Goal: Transaction & Acquisition: Download file/media

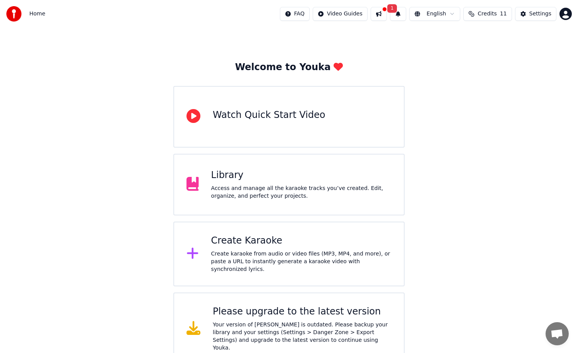
scroll to position [14, 0]
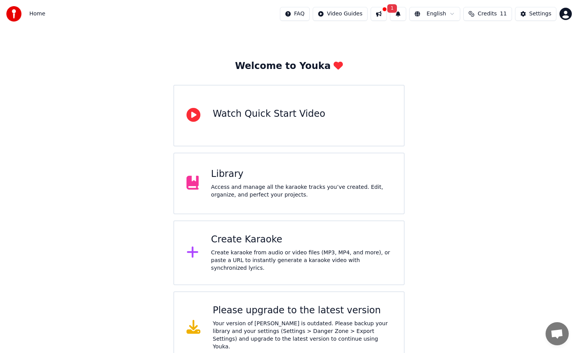
click at [294, 154] on div "Library Access and manage all the karaoke tracks you’ve created. Edit, organize…" at bounding box center [288, 184] width 231 height 62
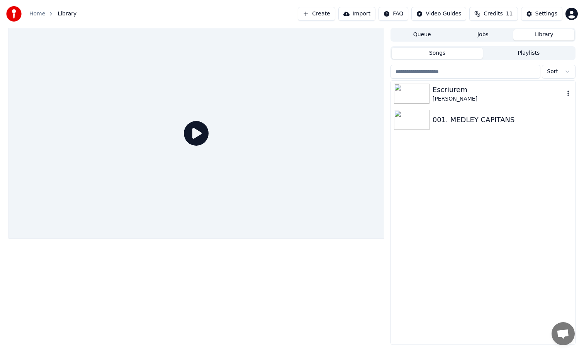
click at [493, 95] on div "Escriurem" at bounding box center [498, 90] width 132 height 11
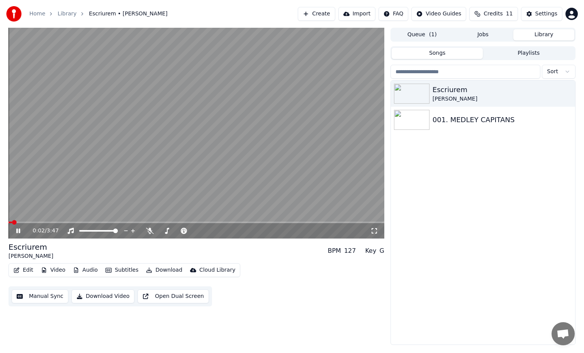
click at [20, 221] on video at bounding box center [195, 133] width 375 height 211
drag, startPoint x: 17, startPoint y: 224, endPoint x: 26, endPoint y: 224, distance: 8.9
click at [26, 224] on div "0:02 / 3:47" at bounding box center [195, 230] width 375 height 15
click at [25, 222] on video at bounding box center [195, 133] width 375 height 211
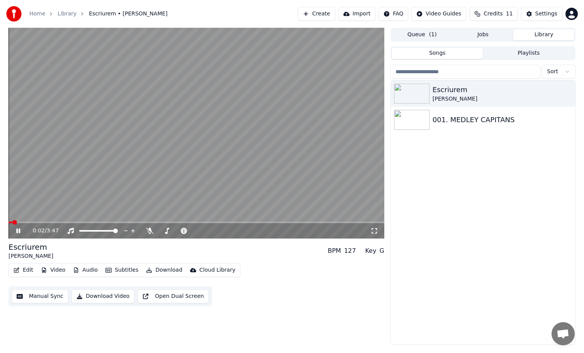
click at [25, 223] on span at bounding box center [195, 223] width 375 height 2
click at [82, 187] on video at bounding box center [195, 133] width 375 height 211
drag, startPoint x: 56, startPoint y: 252, endPoint x: 10, endPoint y: 249, distance: 46.1
click at [11, 249] on div "Escriurem [PERSON_NAME] BPM 127 Key G" at bounding box center [195, 251] width 375 height 19
click at [12, 248] on div "Escriurem" at bounding box center [30, 247] width 45 height 11
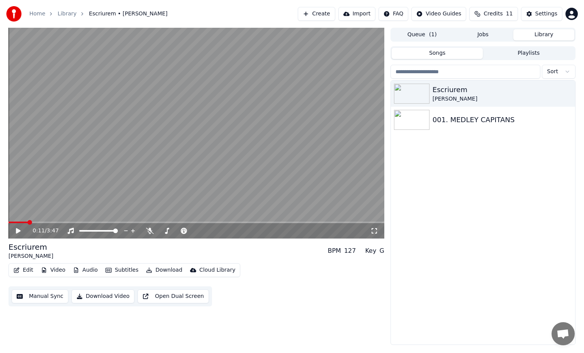
click at [12, 248] on div "Escriurem" at bounding box center [30, 247] width 45 height 11
click at [40, 223] on div "0:11 / 3:47" at bounding box center [195, 230] width 375 height 15
click at [41, 222] on span at bounding box center [195, 223] width 375 height 2
click at [47, 221] on video at bounding box center [195, 133] width 375 height 211
click at [51, 223] on div "0:19 / 3:47" at bounding box center [195, 230] width 375 height 15
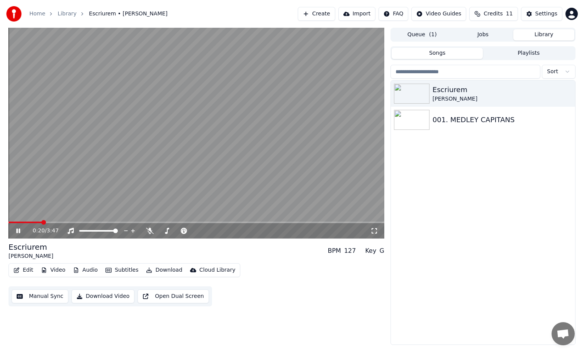
click at [53, 222] on span at bounding box center [195, 223] width 375 height 2
click at [89, 231] on span at bounding box center [84, 231] width 10 height 2
click at [67, 221] on video at bounding box center [195, 133] width 375 height 211
click at [68, 222] on video at bounding box center [195, 133] width 375 height 211
click at [70, 222] on span at bounding box center [195, 223] width 375 height 2
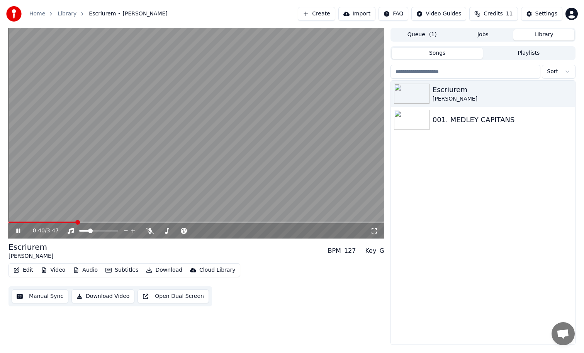
click at [128, 194] on video at bounding box center [195, 133] width 375 height 211
click at [326, 16] on button "Create" at bounding box center [316, 14] width 37 height 14
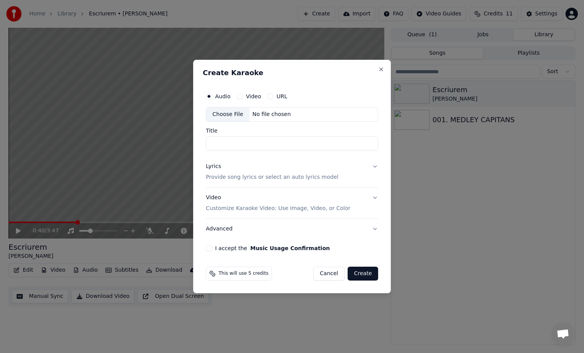
click at [216, 117] on div "Choose File" at bounding box center [227, 115] width 43 height 14
type input "**********"
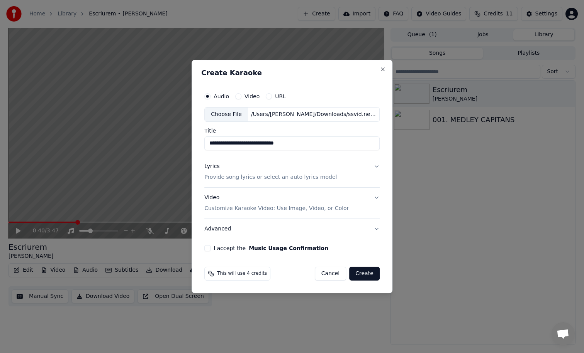
drag, startPoint x: 317, startPoint y: 144, endPoint x: 198, endPoint y: 145, distance: 118.9
click at [198, 145] on div "**********" at bounding box center [291, 177] width 201 height 234
paste input "*********"
type input "*********"
click at [310, 174] on p "Provide song lyrics or select an auto lyrics model" at bounding box center [270, 178] width 132 height 8
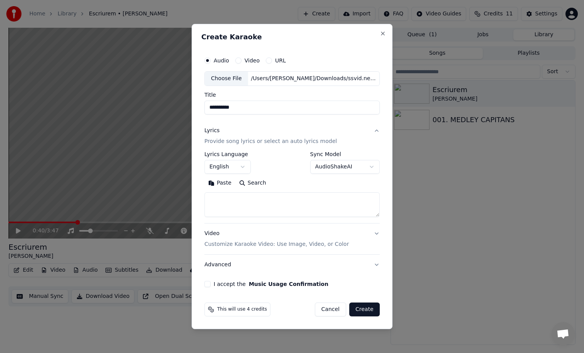
click at [368, 136] on button "Lyrics Provide song lyrics or select an auto lyrics model" at bounding box center [291, 136] width 175 height 31
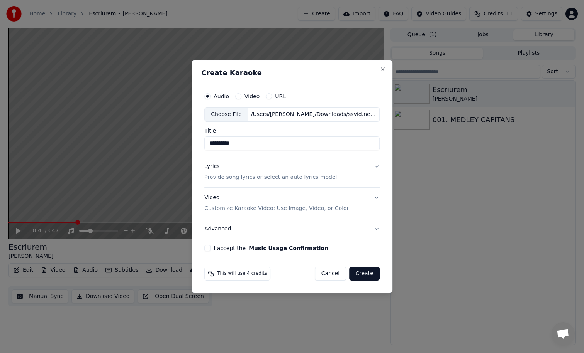
click at [286, 177] on p "Provide song lyrics or select an auto lyrics model" at bounding box center [270, 178] width 132 height 8
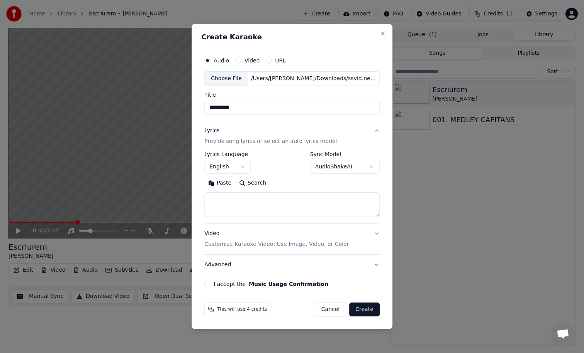
click at [248, 201] on textarea at bounding box center [291, 205] width 175 height 25
paste textarea "**********"
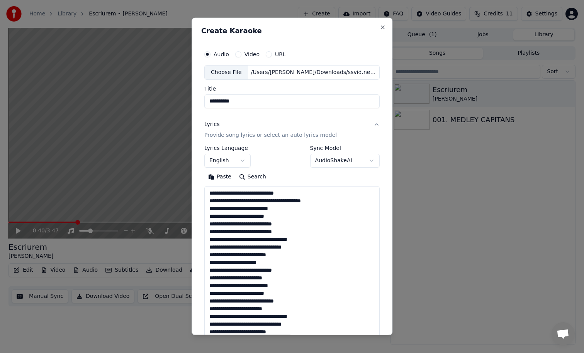
scroll to position [241, 0]
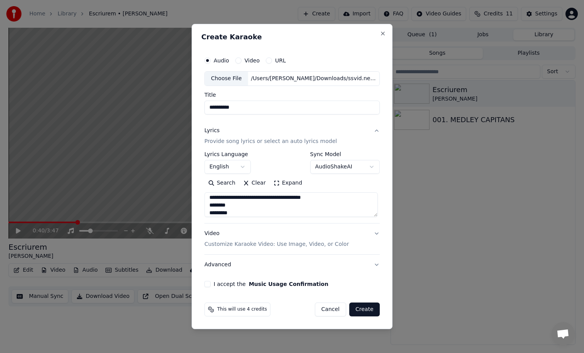
type textarea "**********"
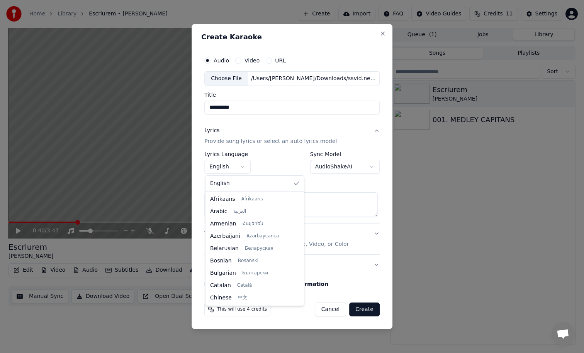
click at [249, 169] on body "**********" at bounding box center [292, 176] width 584 height 353
select select "**"
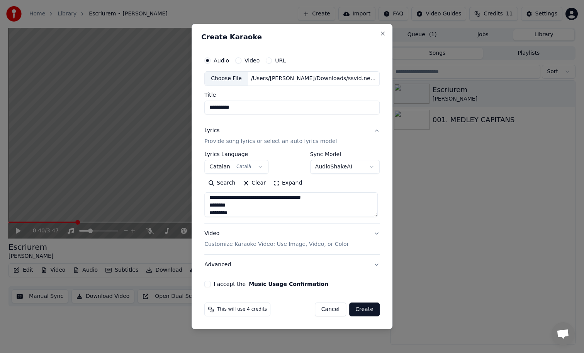
click at [278, 161] on div "**********" at bounding box center [291, 163] width 175 height 22
click at [355, 312] on button "Create" at bounding box center [364, 310] width 30 height 14
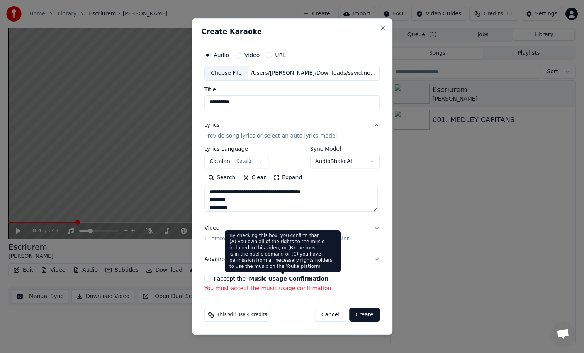
click at [279, 278] on button "Music Usage Confirmation" at bounding box center [288, 278] width 79 height 5
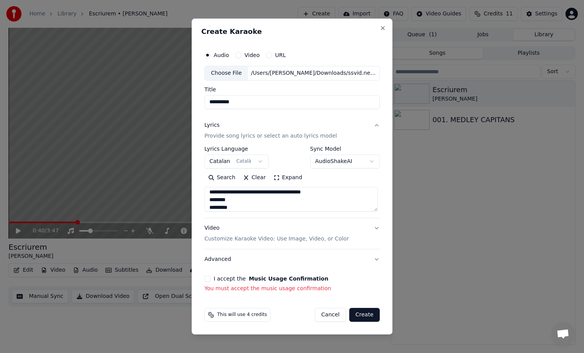
click at [208, 278] on button "I accept the Music Usage Confirmation" at bounding box center [207, 279] width 6 height 6
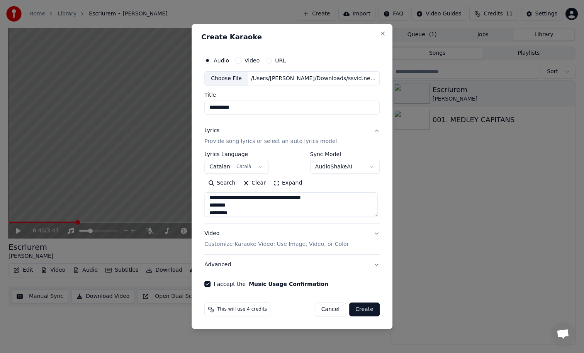
click at [365, 306] on button "Create" at bounding box center [364, 310] width 30 height 14
select select
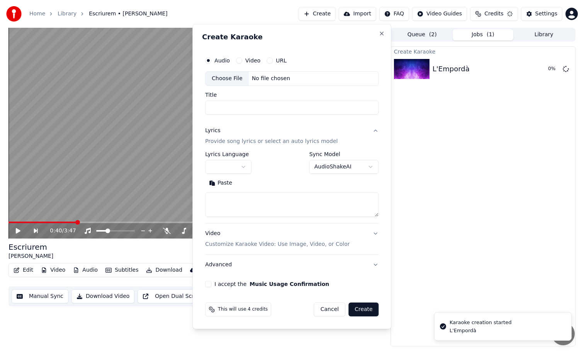
scroll to position [0, 0]
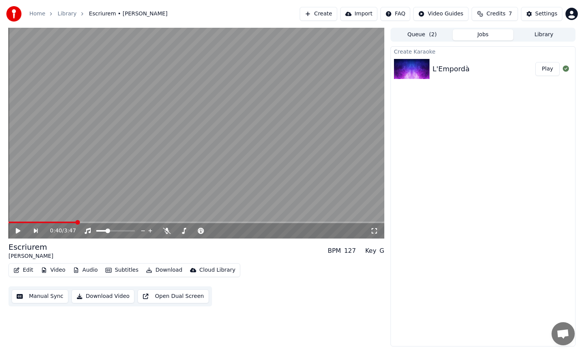
click at [450, 78] on div "L'Empordà Play" at bounding box center [483, 69] width 184 height 26
click at [549, 66] on button "Play" at bounding box center [547, 69] width 24 height 14
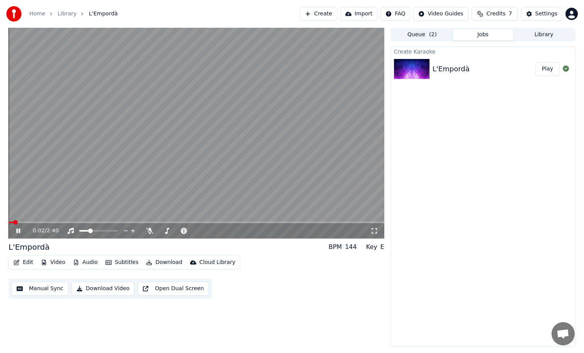
click at [210, 159] on video at bounding box center [195, 133] width 375 height 211
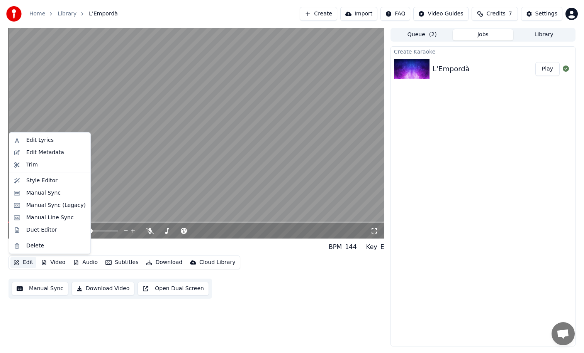
click at [18, 262] on icon "button" at bounding box center [17, 262] width 6 height 5
click at [54, 182] on div "Style Editor" at bounding box center [41, 181] width 31 height 8
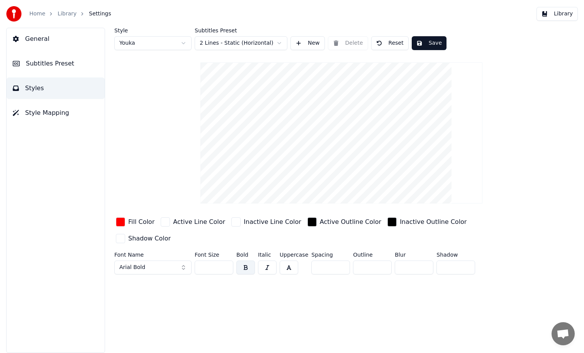
click at [63, 9] on div "Home Library Settings" at bounding box center [58, 13] width 105 height 15
click at [64, 11] on link "Library" at bounding box center [67, 14] width 19 height 8
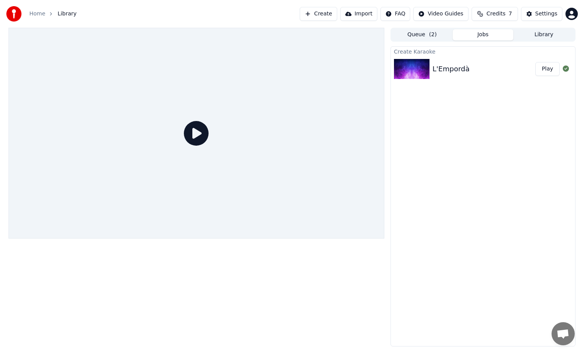
click at [545, 74] on button "Play" at bounding box center [547, 69] width 24 height 14
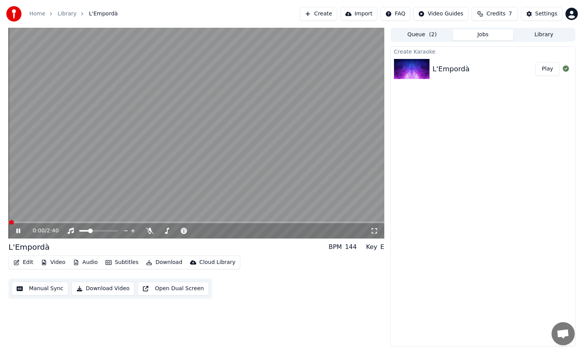
click at [107, 180] on video at bounding box center [195, 133] width 375 height 211
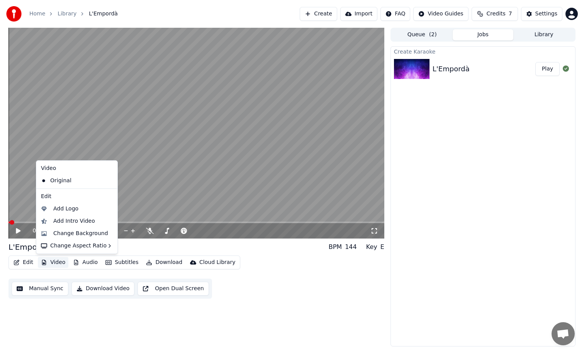
click at [46, 262] on icon "button" at bounding box center [44, 262] width 6 height 5
click at [78, 231] on div "Change Background" at bounding box center [80, 234] width 55 height 8
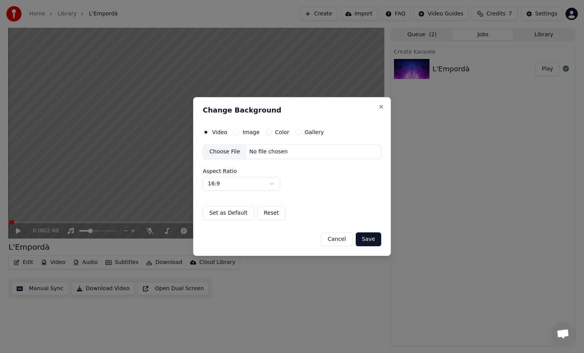
click at [250, 131] on label "Image" at bounding box center [250, 132] width 17 height 5
click at [239, 131] on button "Image" at bounding box center [236, 132] width 6 height 6
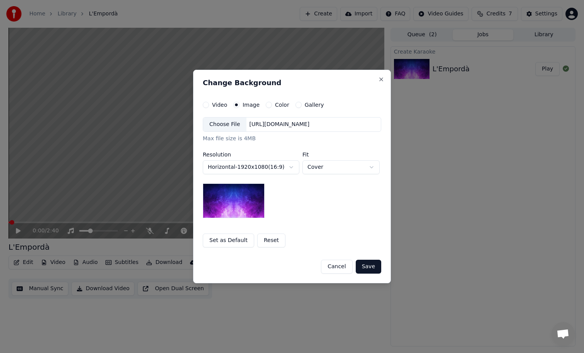
click at [277, 104] on label "Color" at bounding box center [282, 104] width 14 height 5
click at [272, 104] on button "Color" at bounding box center [269, 105] width 6 height 6
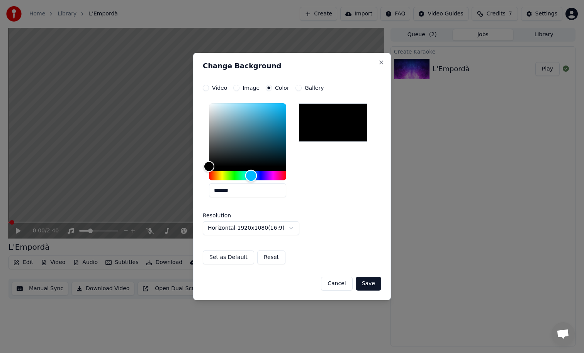
drag, startPoint x: 250, startPoint y: 177, endPoint x: 251, endPoint y: 167, distance: 9.7
click at [250, 178] on div "Hue" at bounding box center [247, 175] width 77 height 9
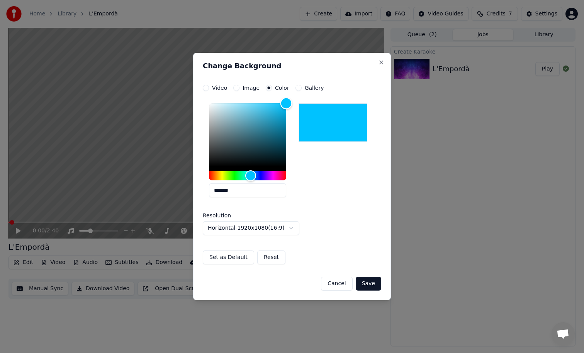
drag, startPoint x: 264, startPoint y: 118, endPoint x: 307, endPoint y: 82, distance: 56.1
click at [307, 82] on div "**********" at bounding box center [292, 177] width 198 height 248
type input "*******"
click at [260, 172] on div "Hue" at bounding box center [247, 175] width 77 height 9
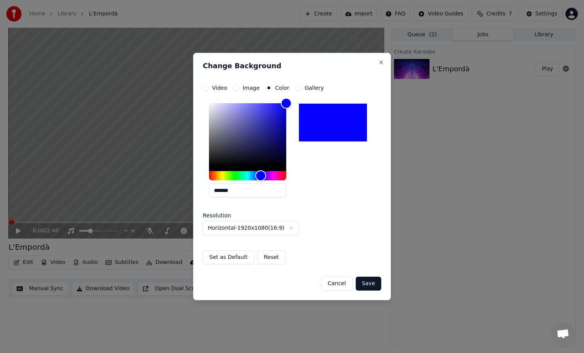
click at [370, 287] on button "Save" at bounding box center [367, 284] width 25 height 14
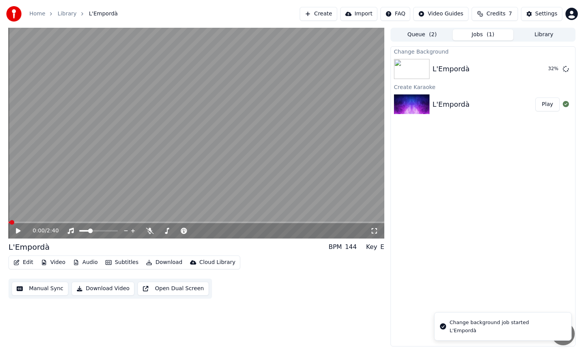
click at [96, 139] on video at bounding box center [195, 133] width 375 height 211
click at [20, 223] on span at bounding box center [195, 223] width 375 height 2
click at [42, 223] on span at bounding box center [195, 223] width 375 height 2
click at [34, 224] on div "0:15 / 2:40" at bounding box center [195, 230] width 375 height 15
click at [36, 222] on span at bounding box center [22, 223] width 28 height 2
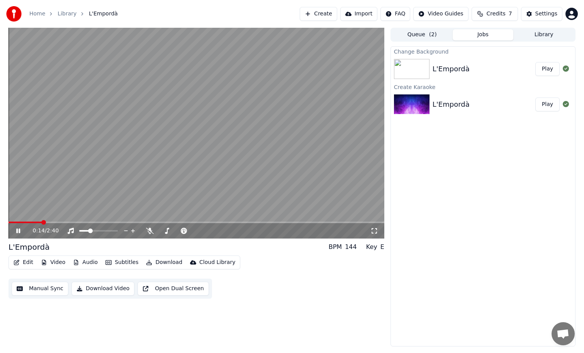
click at [545, 69] on button "Play" at bounding box center [547, 69] width 24 height 14
click at [42, 222] on span at bounding box center [195, 223] width 375 height 2
click at [171, 228] on div at bounding box center [185, 231] width 62 height 8
click at [177, 230] on span at bounding box center [177, 231] width 39 height 2
click at [37, 222] on video at bounding box center [195, 133] width 375 height 211
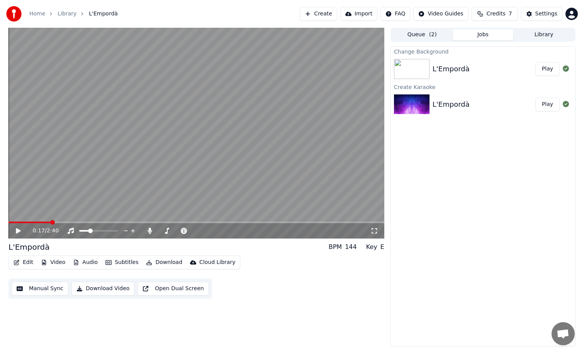
click at [36, 224] on div "0:17 / 2:40" at bounding box center [195, 230] width 375 height 15
click at [32, 222] on span at bounding box center [20, 223] width 24 height 2
drag, startPoint x: 26, startPoint y: 247, endPoint x: 13, endPoint y: 246, distance: 13.1
click at [13, 246] on div "L'Empordà BPM 144 Key E" at bounding box center [195, 247] width 375 height 11
drag, startPoint x: 54, startPoint y: 250, endPoint x: 10, endPoint y: 248, distance: 43.7
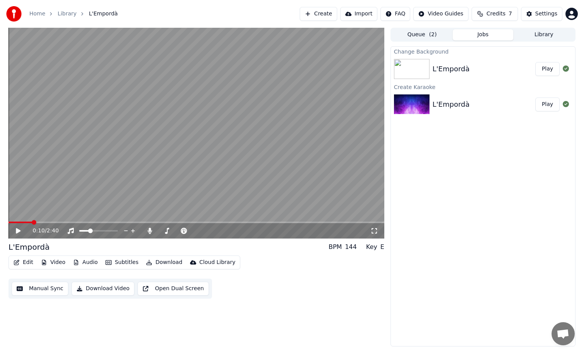
click at [10, 248] on div "L'Empordà BPM 144 Key E" at bounding box center [195, 247] width 375 height 11
drag, startPoint x: 13, startPoint y: 246, endPoint x: 68, endPoint y: 246, distance: 55.6
click at [67, 246] on div "L'Empordà BPM 144 Key E" at bounding box center [195, 247] width 375 height 11
click at [24, 222] on span at bounding box center [20, 223] width 24 height 2
click at [81, 196] on video at bounding box center [195, 133] width 375 height 211
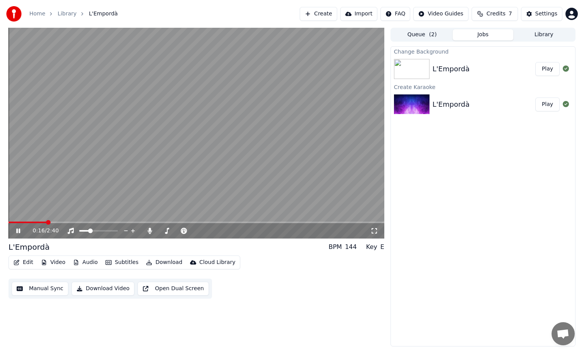
click at [71, 193] on video at bounding box center [195, 133] width 375 height 211
click at [27, 264] on button "Edit" at bounding box center [23, 262] width 26 height 11
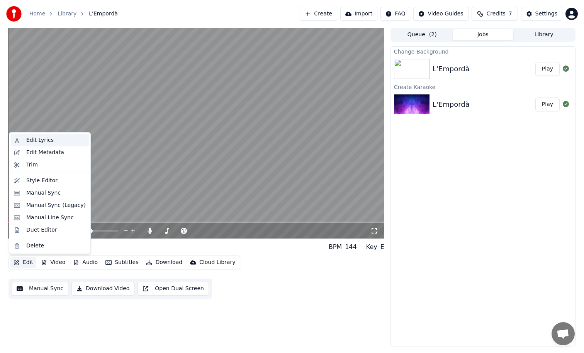
click at [52, 144] on div "Edit Lyrics" at bounding box center [55, 141] width 59 height 8
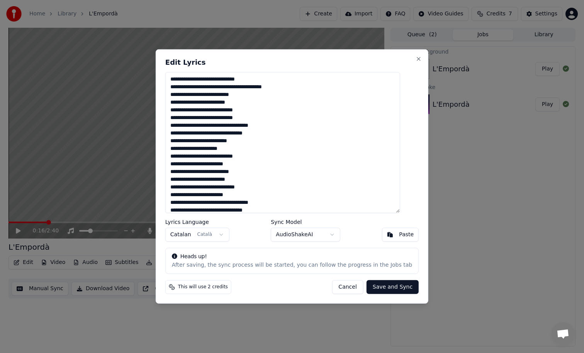
drag, startPoint x: 270, startPoint y: 86, endPoint x: 166, endPoint y: 88, distance: 104.2
click at [152, 74] on body "Home Library L'Empordà Create Import FAQ Video Guides Credits 7 Settings 0:16 /…" at bounding box center [292, 176] width 584 height 353
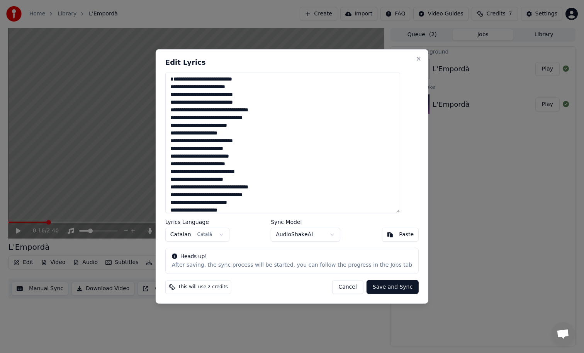
click at [379, 289] on button "Save and Sync" at bounding box center [392, 288] width 52 height 14
type textarea "**********"
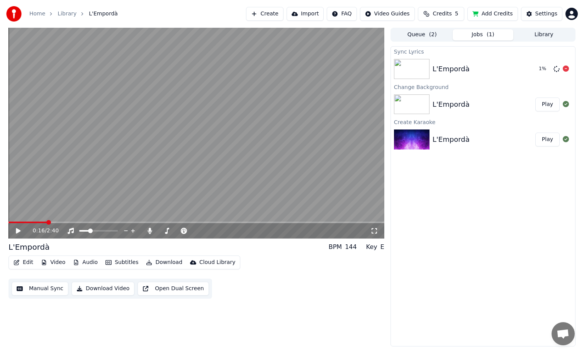
click at [518, 71] on div "L'Empordà" at bounding box center [482, 69] width 100 height 11
click at [34, 221] on video at bounding box center [195, 133] width 375 height 211
click at [32, 224] on div "0:19 / 2:40" at bounding box center [195, 230] width 375 height 15
click at [25, 222] on span at bounding box center [16, 223] width 16 height 2
click at [84, 190] on video at bounding box center [195, 133] width 375 height 211
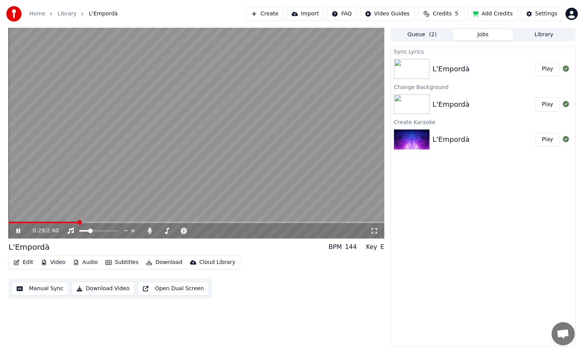
click at [211, 188] on video at bounding box center [195, 133] width 375 height 211
click at [73, 222] on span at bounding box center [41, 223] width 66 height 2
click at [64, 222] on span at bounding box center [36, 223] width 56 height 2
click at [41, 224] on div "0:24 / 2:40" at bounding box center [195, 230] width 375 height 15
click at [41, 223] on span at bounding box center [36, 223] width 56 height 2
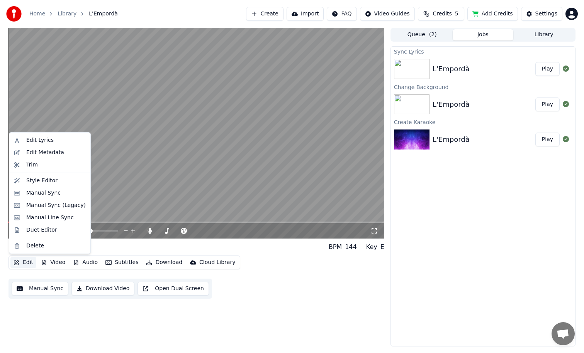
click at [25, 263] on button "Edit" at bounding box center [23, 262] width 26 height 11
click at [48, 142] on div "Edit Lyrics" at bounding box center [39, 141] width 27 height 8
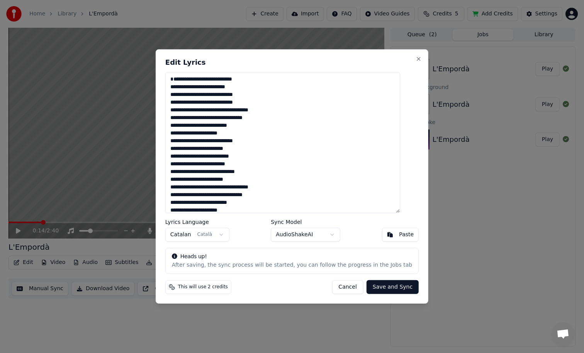
drag, startPoint x: 262, startPoint y: 103, endPoint x: 222, endPoint y: 100, distance: 41.0
click at [222, 100] on textarea "**********" at bounding box center [282, 142] width 235 height 141
click at [275, 115] on textarea "**********" at bounding box center [282, 142] width 235 height 141
drag, startPoint x: 266, startPoint y: 102, endPoint x: 234, endPoint y: 99, distance: 31.8
click at [234, 99] on textarea "**********" at bounding box center [282, 142] width 235 height 141
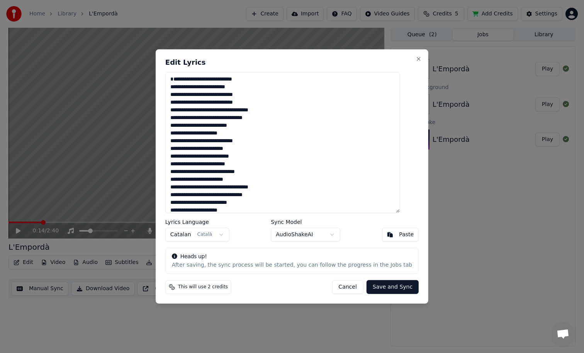
drag, startPoint x: 233, startPoint y: 99, endPoint x: 274, endPoint y: 100, distance: 40.9
click at [274, 100] on textarea "**********" at bounding box center [282, 142] width 235 height 141
click at [403, 289] on button "Save and Sync" at bounding box center [392, 288] width 52 height 14
type textarea "**********"
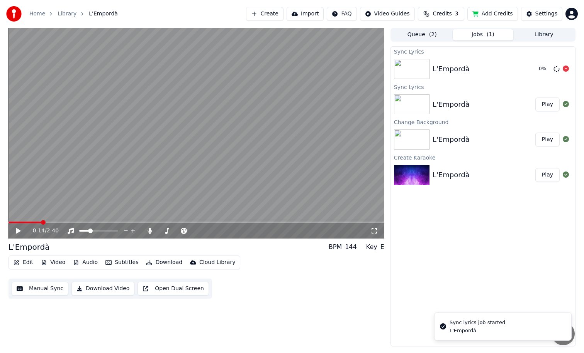
click at [465, 69] on div "L'Empordà" at bounding box center [450, 69] width 37 height 11
click at [469, 62] on div "L'Empordà Play" at bounding box center [483, 69] width 184 height 26
click at [106, 220] on polygon at bounding box center [105, 222] width 5 height 5
click at [131, 223] on span at bounding box center [195, 223] width 375 height 2
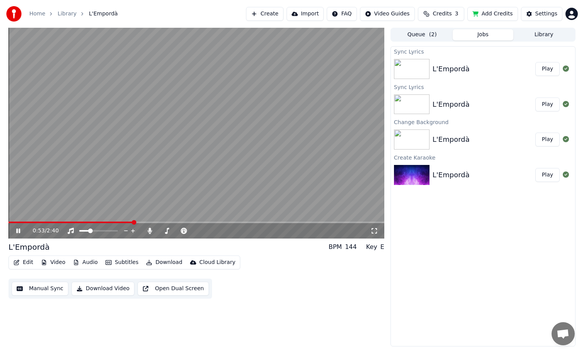
click at [153, 223] on div "0:53 / 2:40" at bounding box center [195, 230] width 375 height 15
click at [157, 222] on span at bounding box center [195, 223] width 375 height 2
click at [196, 222] on span at bounding box center [195, 223] width 375 height 2
click at [230, 222] on span at bounding box center [195, 223] width 375 height 2
click at [284, 222] on span at bounding box center [195, 223] width 375 height 2
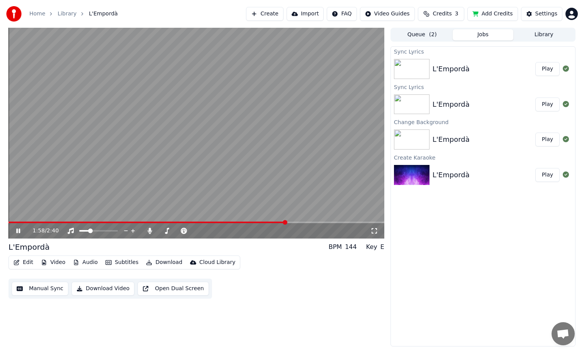
click at [296, 223] on span at bounding box center [195, 223] width 375 height 2
click at [305, 223] on span at bounding box center [195, 223] width 375 height 2
click at [320, 222] on span at bounding box center [195, 223] width 375 height 2
click at [247, 184] on video at bounding box center [195, 133] width 375 height 211
click at [22, 261] on button "Edit" at bounding box center [23, 262] width 26 height 11
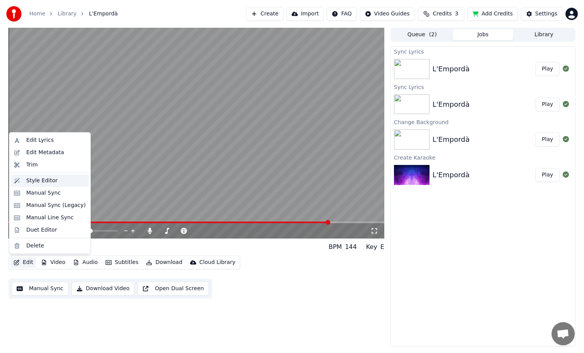
click at [50, 180] on div "Style Editor" at bounding box center [41, 181] width 31 height 8
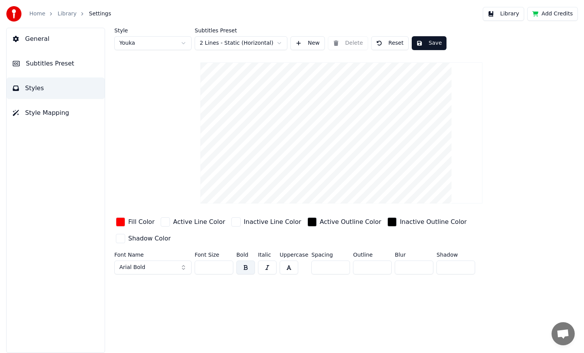
click at [41, 43] on span "General" at bounding box center [37, 38] width 24 height 9
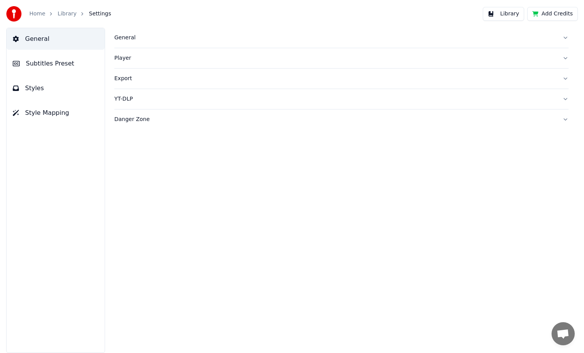
click at [132, 38] on div "General" at bounding box center [334, 38] width 441 height 8
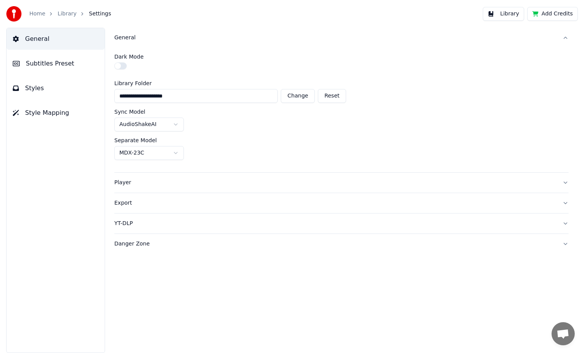
click at [42, 65] on span "Subtitles Preset" at bounding box center [50, 63] width 48 height 9
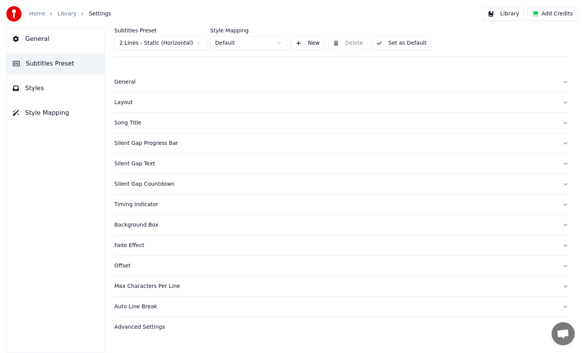
click at [45, 44] on button "General" at bounding box center [56, 39] width 98 height 22
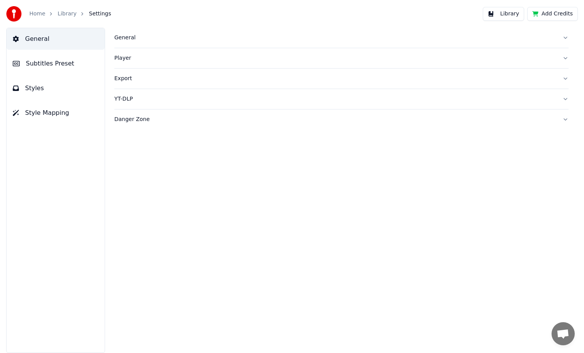
click at [127, 76] on div "Export" at bounding box center [334, 79] width 441 height 8
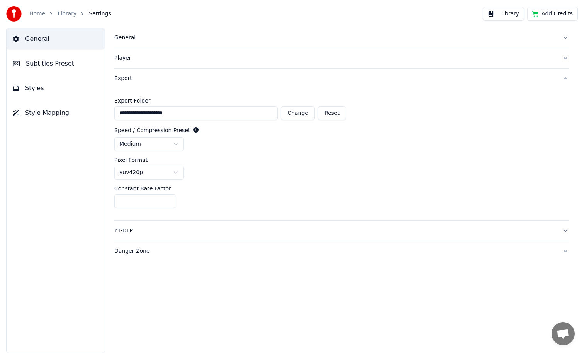
click at [181, 145] on html "**********" at bounding box center [292, 176] width 584 height 353
click at [174, 169] on html "**********" at bounding box center [292, 176] width 584 height 353
click at [215, 164] on html "**********" at bounding box center [292, 176] width 584 height 353
click at [133, 79] on div "Export" at bounding box center [334, 79] width 441 height 8
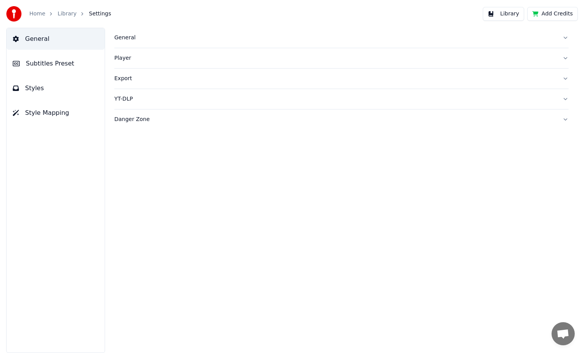
click at [133, 79] on div "Export" at bounding box center [334, 79] width 441 height 8
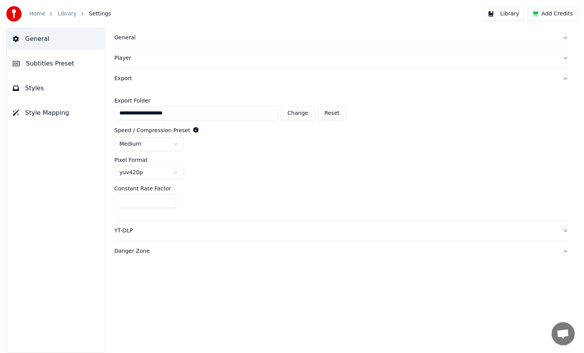
click at [133, 63] on button "Player" at bounding box center [341, 58] width 454 height 20
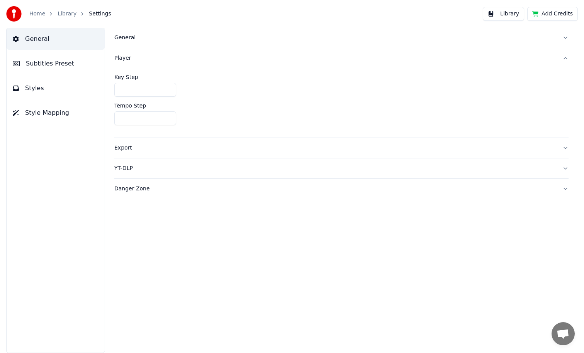
click at [137, 167] on div "YT-DLP" at bounding box center [334, 169] width 441 height 8
click at [149, 157] on html "Home Library Settings Library Add Credits General Subtitles Preset Styles Style…" at bounding box center [292, 176] width 584 height 353
click at [339, 149] on html "Home Library Settings Library Add Credits General Subtitles Preset Styles Style…" at bounding box center [292, 176] width 584 height 353
click at [159, 187] on div "Danger Zone" at bounding box center [334, 187] width 441 height 8
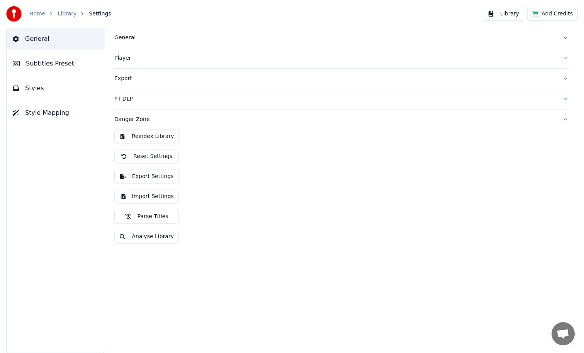
click at [33, 105] on button "Style Mapping" at bounding box center [56, 113] width 98 height 22
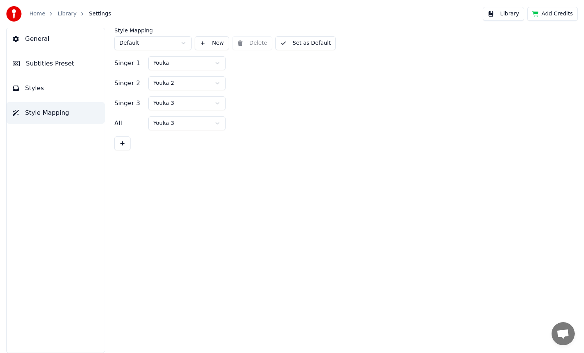
click at [37, 89] on span "Styles" at bounding box center [34, 88] width 19 height 9
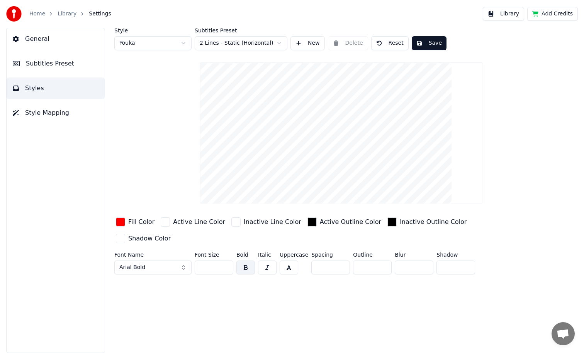
click at [36, 119] on button "Style Mapping" at bounding box center [56, 113] width 98 height 22
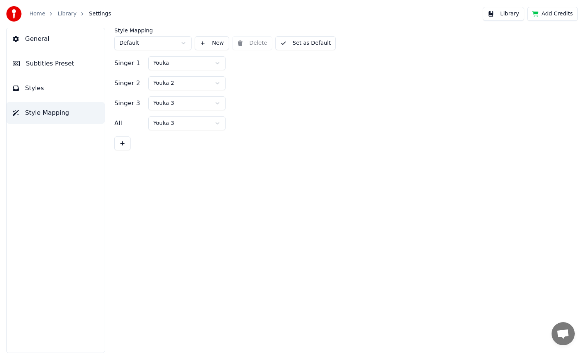
click at [41, 88] on span "Styles" at bounding box center [34, 88] width 19 height 9
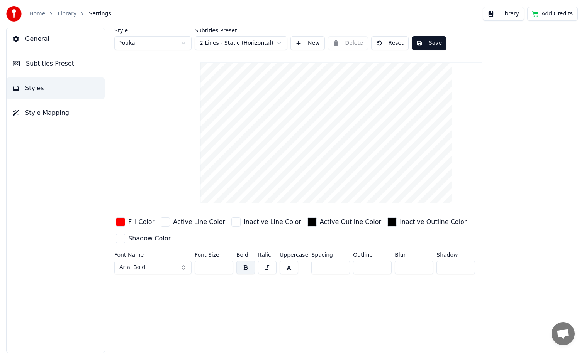
click at [26, 84] on span "Styles" at bounding box center [34, 88] width 19 height 9
click at [42, 64] on span "Subtitles Preset" at bounding box center [50, 63] width 48 height 9
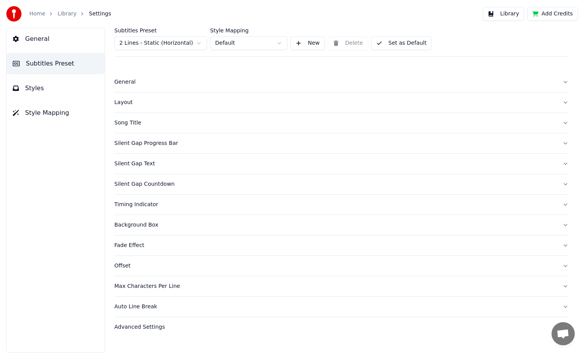
click at [121, 80] on div "General" at bounding box center [334, 82] width 441 height 8
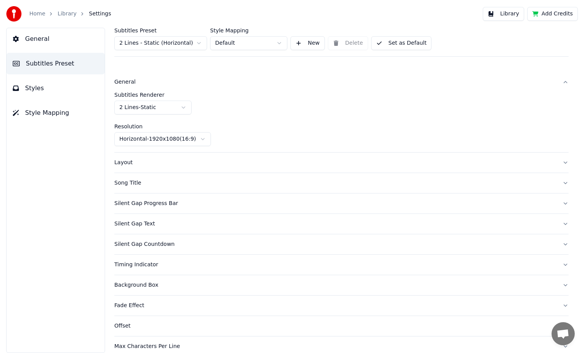
click at [128, 162] on div "Layout" at bounding box center [334, 163] width 441 height 8
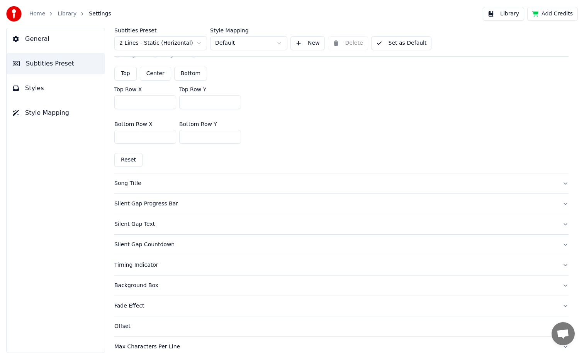
scroll to position [227, 0]
click at [164, 202] on div "Silent Gap Progress Bar" at bounding box center [334, 204] width 441 height 8
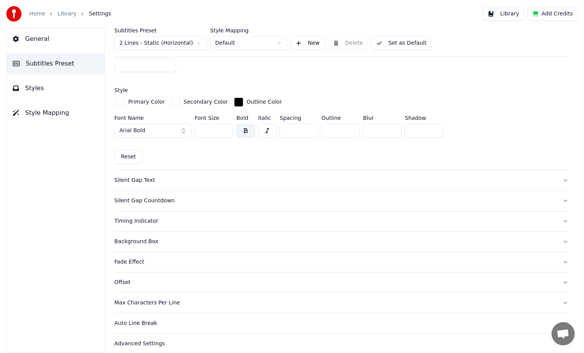
scroll to position [569, 0]
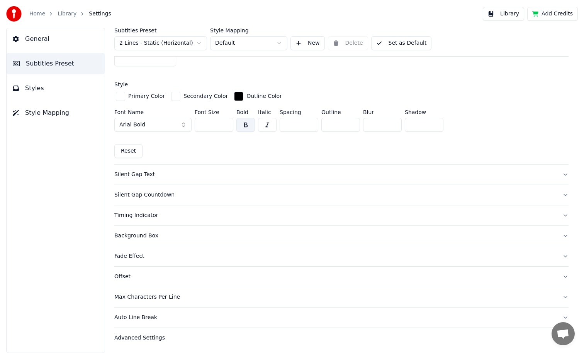
click at [136, 264] on button "Fade Effect" at bounding box center [341, 257] width 454 height 20
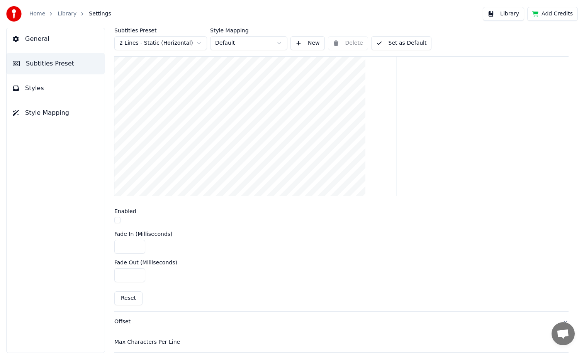
scroll to position [237, 0]
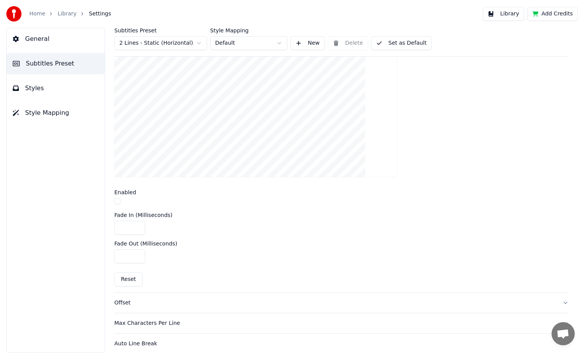
drag, startPoint x: 132, startPoint y: 228, endPoint x: 112, endPoint y: 226, distance: 20.2
click at [112, 226] on div "Subtitles Preset 2 Lines - Static (Horizontal) Style Mapping Default New Delete…" at bounding box center [341, 191] width 485 height 326
type input "***"
click at [459, 208] on div "Add fade in and fade out effect to subtitles Enabled Fade In (Milliseconds) ***…" at bounding box center [341, 156] width 454 height 274
click at [496, 15] on button "Library" at bounding box center [502, 14] width 41 height 14
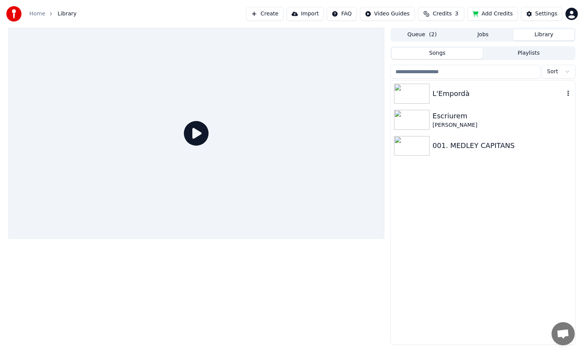
click at [506, 87] on div "L'Empordà" at bounding box center [483, 94] width 184 height 26
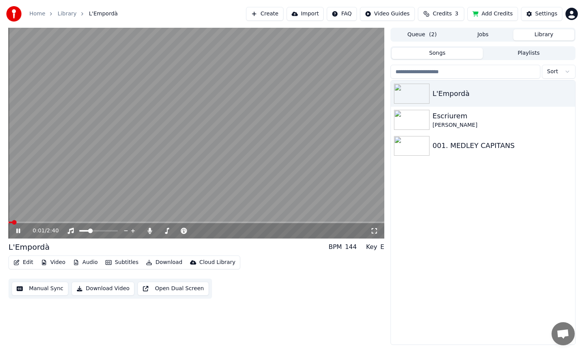
click at [22, 222] on span at bounding box center [195, 223] width 375 height 2
click at [27, 221] on span at bounding box center [25, 222] width 5 height 5
click at [36, 222] on span at bounding box center [195, 223] width 375 height 2
click at [42, 222] on span at bounding box center [25, 223] width 35 height 2
click at [41, 222] on span at bounding box center [24, 223] width 33 height 2
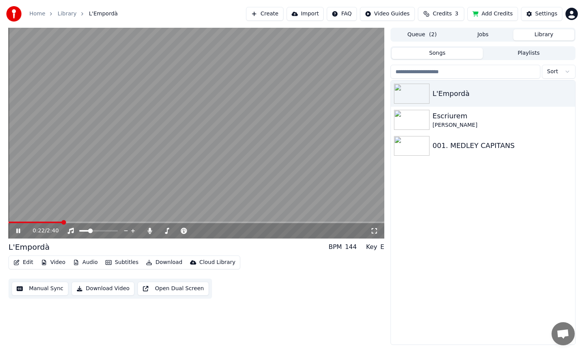
click at [86, 178] on video at bounding box center [195, 133] width 375 height 211
click at [20, 264] on button "Edit" at bounding box center [23, 262] width 26 height 11
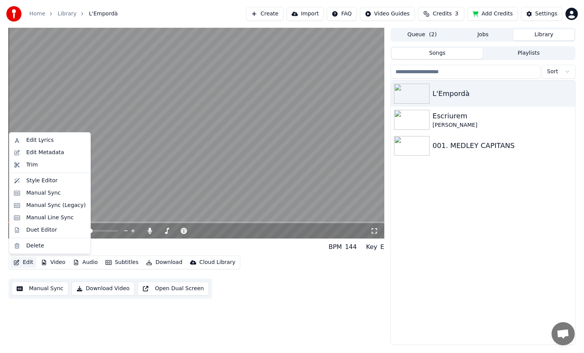
click at [497, 176] on div "L'Empordà Escriurem [PERSON_NAME] 001. [PERSON_NAME] CAPITANS" at bounding box center [483, 213] width 184 height 264
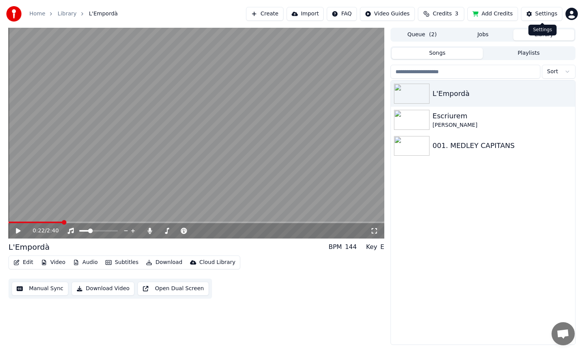
click at [533, 11] on button "Settings" at bounding box center [541, 14] width 41 height 14
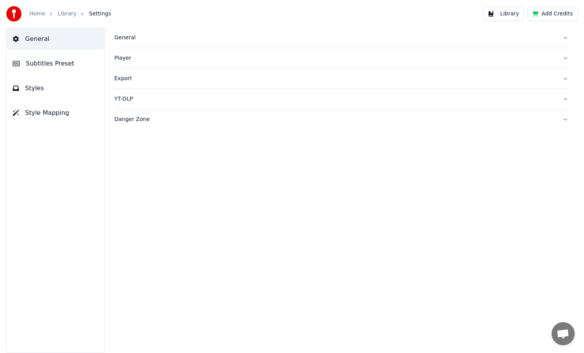
click at [42, 42] on span "General" at bounding box center [37, 38] width 24 height 9
click at [44, 60] on span "Subtitles Preset" at bounding box center [50, 63] width 48 height 9
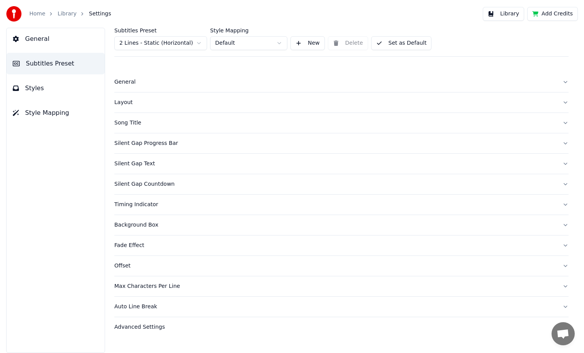
click at [145, 255] on button "Fade Effect" at bounding box center [341, 246] width 454 height 20
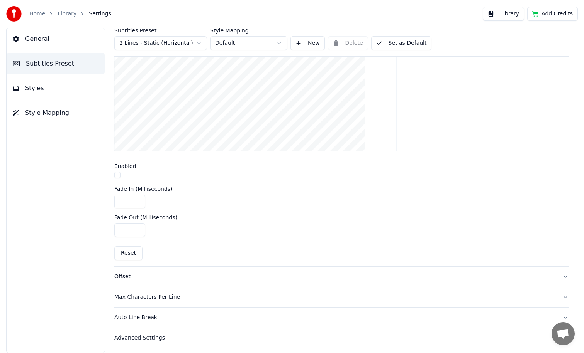
scroll to position [264, 0]
click at [148, 279] on div "Offset" at bounding box center [334, 276] width 441 height 8
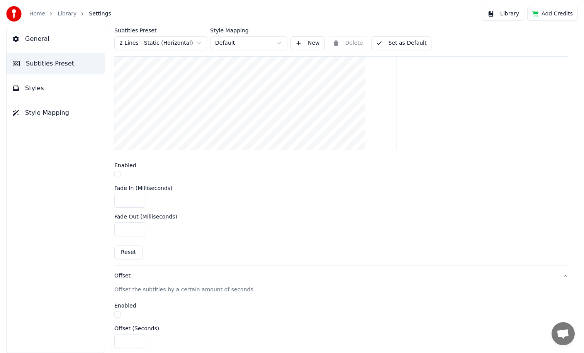
scroll to position [81, 0]
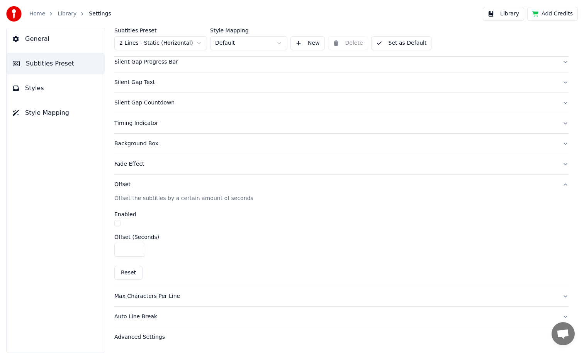
click at [133, 166] on div "Fade Effect" at bounding box center [334, 165] width 441 height 8
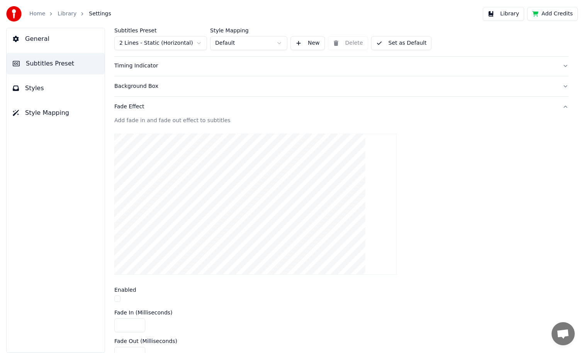
scroll to position [147, 0]
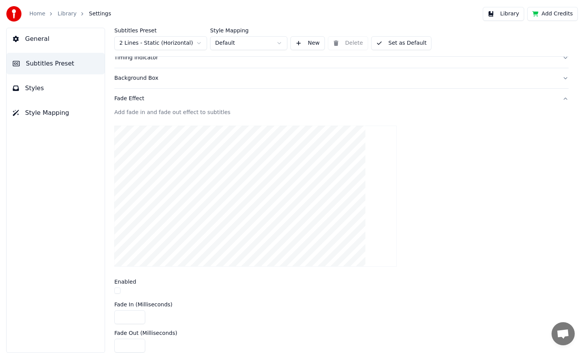
drag, startPoint x: 132, startPoint y: 319, endPoint x: 109, endPoint y: 315, distance: 22.9
click at [109, 315] on div "Subtitles Preset 2 Lines - Static (Horizontal) Style Mapping Default New Delete…" at bounding box center [341, 191] width 485 height 326
type input "***"
click at [417, 272] on div at bounding box center [341, 197] width 454 height 154
click at [495, 16] on button "Library" at bounding box center [502, 14] width 41 height 14
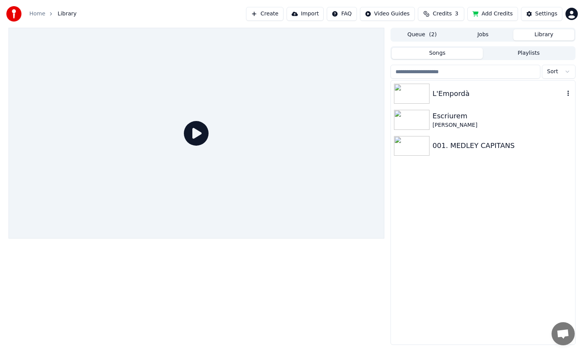
click at [467, 88] on div "L'Empordà" at bounding box center [498, 93] width 132 height 11
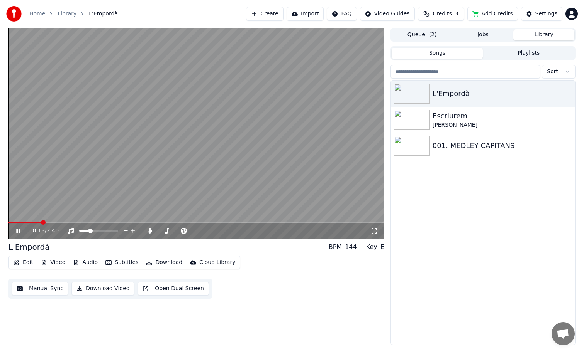
click at [37, 222] on span at bounding box center [24, 223] width 33 height 2
click at [33, 222] on span at bounding box center [23, 223] width 30 height 2
click at [259, 166] on video at bounding box center [195, 133] width 375 height 211
click at [501, 230] on div "L'Empordà Escriurem [PERSON_NAME] 001. [PERSON_NAME] CAPITANS" at bounding box center [483, 213] width 184 height 264
click at [541, 14] on div "Settings" at bounding box center [546, 14] width 22 height 8
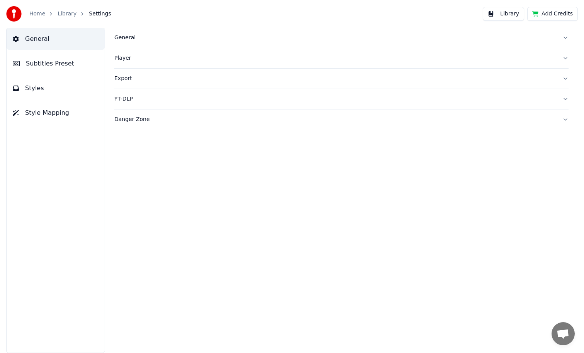
click at [69, 14] on link "Library" at bounding box center [67, 14] width 19 height 8
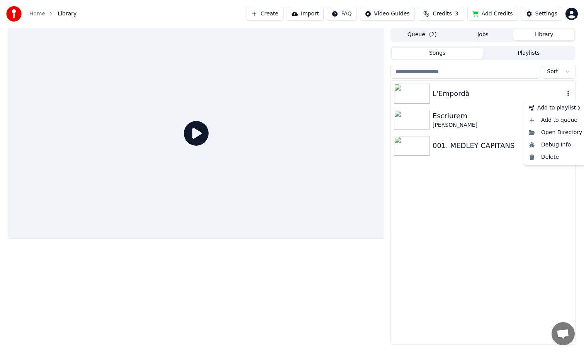
click at [568, 92] on icon "button" at bounding box center [568, 93] width 8 height 6
click at [564, 120] on div "Add to queue" at bounding box center [554, 120] width 59 height 12
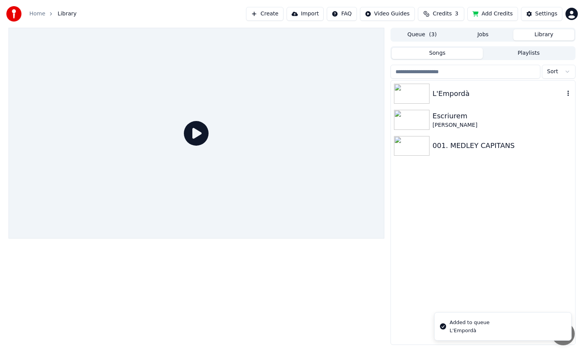
click at [464, 323] on div "Added to queue" at bounding box center [469, 323] width 40 height 8
click at [420, 35] on button "Queue ( 3 )" at bounding box center [421, 34] width 61 height 11
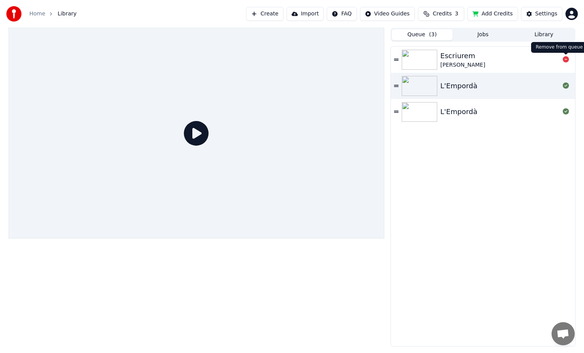
click at [565, 59] on icon at bounding box center [565, 59] width 6 height 6
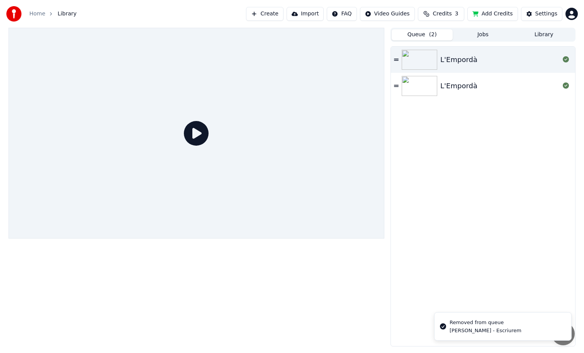
click at [431, 59] on img at bounding box center [419, 60] width 36 height 20
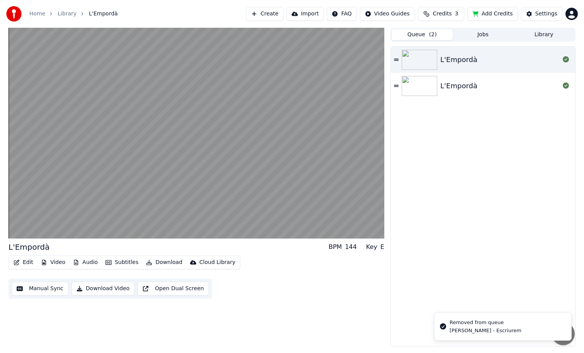
click at [400, 57] on div "L'Empordà" at bounding box center [483, 60] width 184 height 26
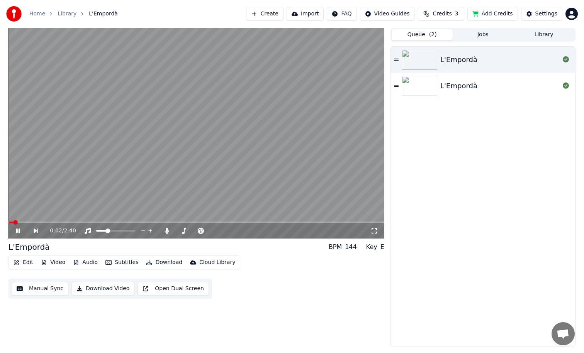
click at [425, 37] on button "Queue ( 2 )" at bounding box center [421, 34] width 61 height 11
click at [482, 34] on button "Jobs" at bounding box center [482, 34] width 61 height 11
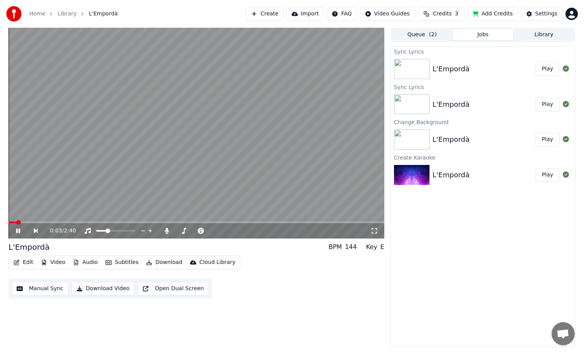
click at [484, 73] on div "L'Empordà" at bounding box center [483, 69] width 103 height 11
click at [157, 264] on button "Download" at bounding box center [164, 262] width 42 height 11
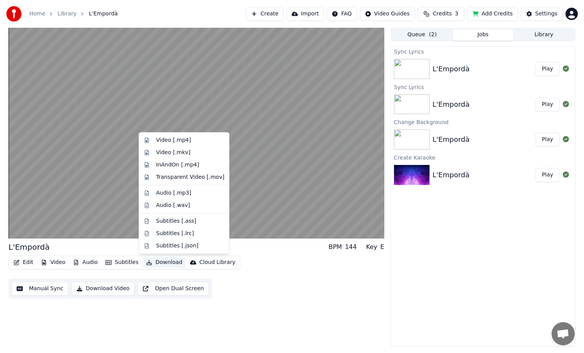
drag, startPoint x: 260, startPoint y: 271, endPoint x: 257, endPoint y: 248, distance: 23.0
click at [260, 271] on div "Edit Video Audio Subtitles Download Cloud Library Manual Sync Download Video Op…" at bounding box center [195, 277] width 375 height 43
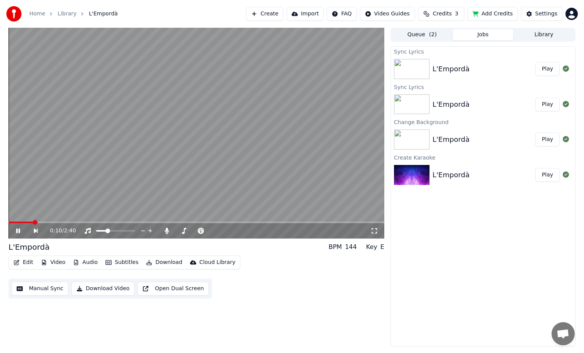
click at [227, 166] on video at bounding box center [195, 133] width 375 height 211
click at [23, 263] on button "Edit" at bounding box center [23, 262] width 26 height 11
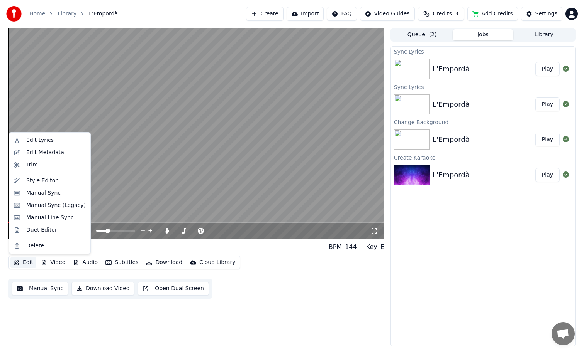
click at [401, 247] on div "Sync Lyrics L'Empordà Play Sync Lyrics L'Empordà Play Change Background L'Empor…" at bounding box center [482, 196] width 185 height 301
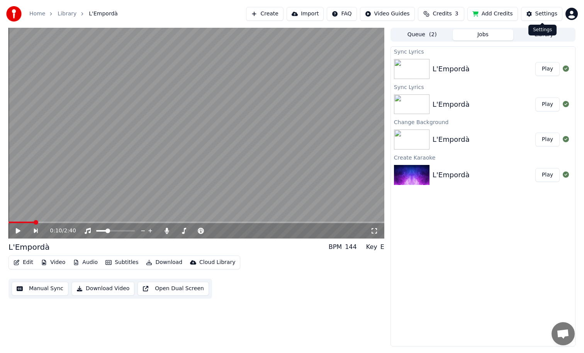
click at [530, 14] on button "Settings" at bounding box center [541, 14] width 41 height 14
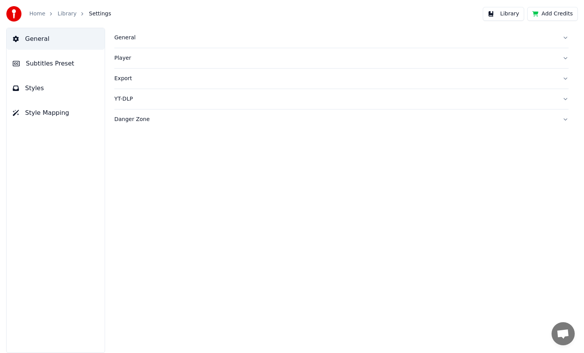
click at [39, 63] on span "Subtitles Preset" at bounding box center [50, 63] width 48 height 9
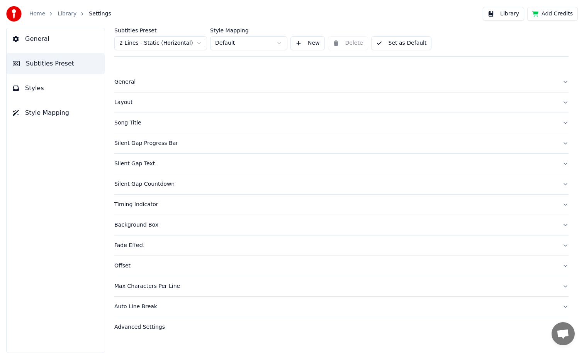
click at [154, 229] on button "Background Box" at bounding box center [341, 225] width 454 height 20
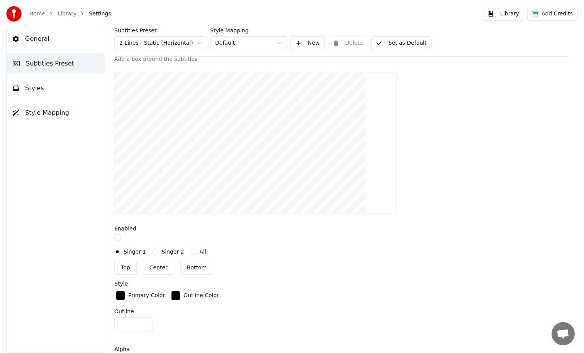
scroll to position [252, 0]
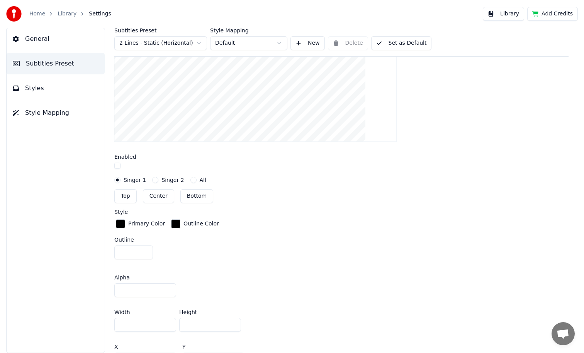
click at [115, 165] on button "button" at bounding box center [117, 166] width 6 height 6
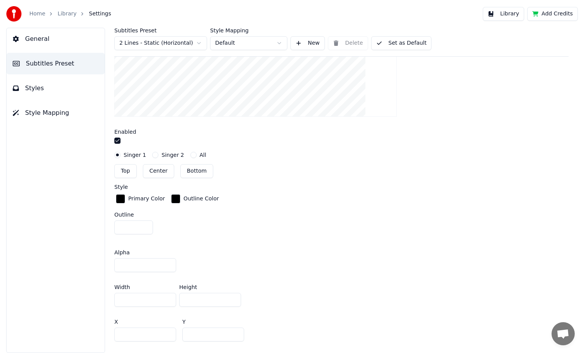
scroll to position [287, 0]
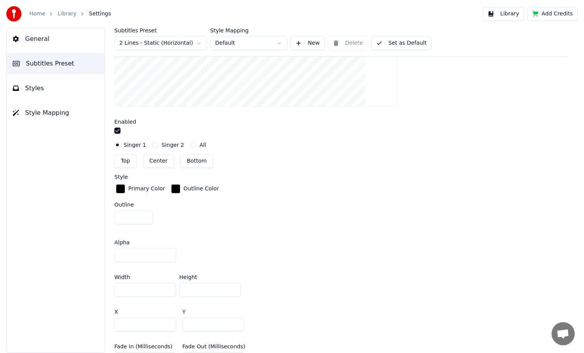
drag, startPoint x: 118, startPoint y: 255, endPoint x: 93, endPoint y: 252, distance: 25.7
click at [93, 252] on div "General Subtitles Preset Styles Style Mapping Subtitles Preset 2 Lines - Static…" at bounding box center [292, 191] width 584 height 326
type input "**"
click at [463, 235] on div "Alpha **" at bounding box center [341, 251] width 454 height 35
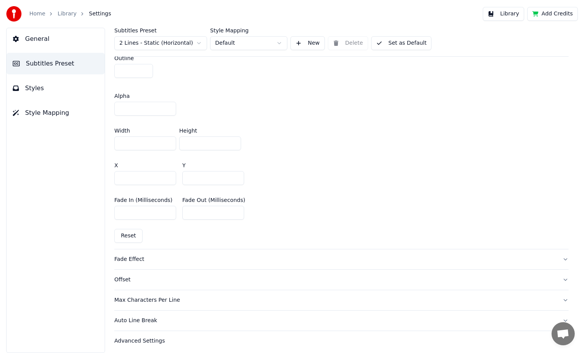
scroll to position [437, 0]
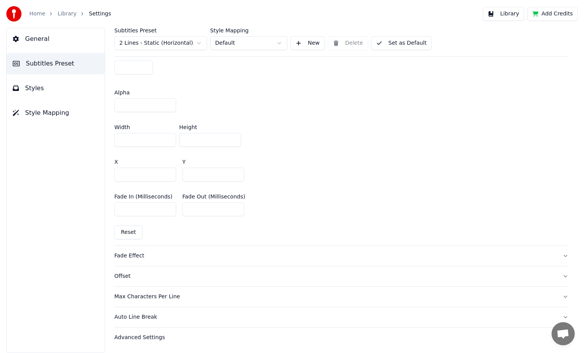
click at [505, 10] on button "Library" at bounding box center [502, 14] width 41 height 14
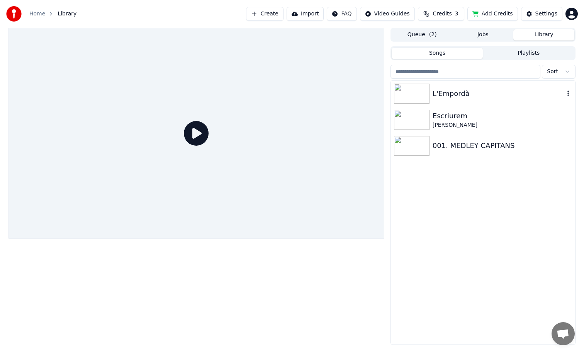
click at [491, 93] on div "L'Empordà" at bounding box center [498, 93] width 132 height 11
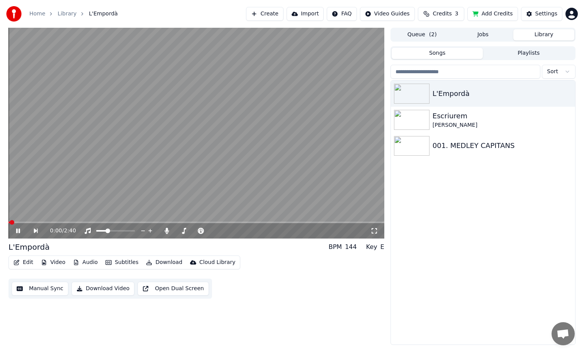
click at [25, 223] on span at bounding box center [195, 223] width 375 height 2
click at [37, 222] on span at bounding box center [195, 223] width 375 height 2
click at [270, 169] on video at bounding box center [195, 133] width 375 height 211
click at [546, 12] on div "Settings" at bounding box center [546, 14] width 22 height 8
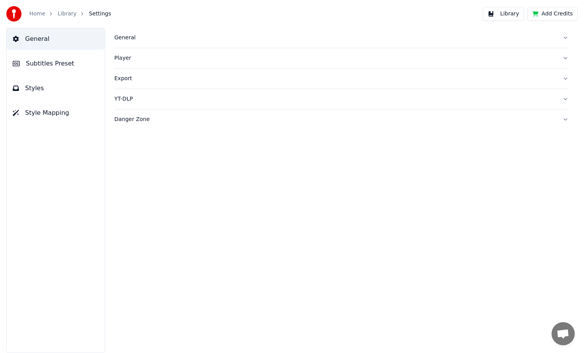
click at [32, 91] on span "Styles" at bounding box center [34, 88] width 19 height 9
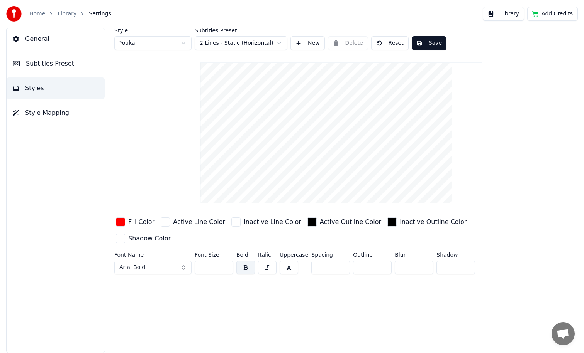
click at [45, 73] on button "Subtitles Preset" at bounding box center [56, 64] width 98 height 22
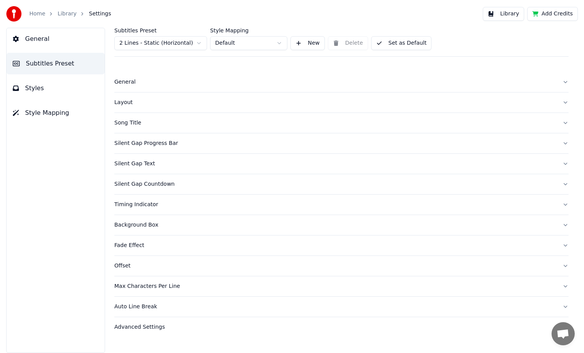
click at [131, 225] on div "Background Box" at bounding box center [334, 226] width 441 height 8
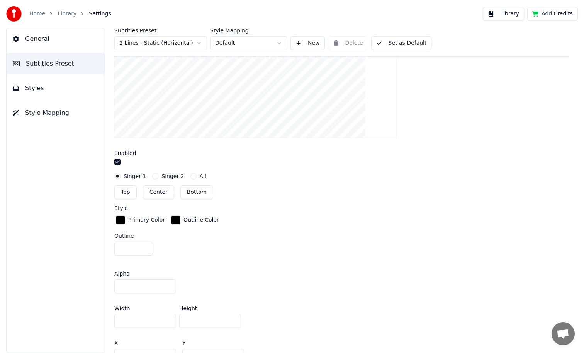
scroll to position [256, 0]
click at [204, 192] on button "Bottom" at bounding box center [196, 192] width 33 height 14
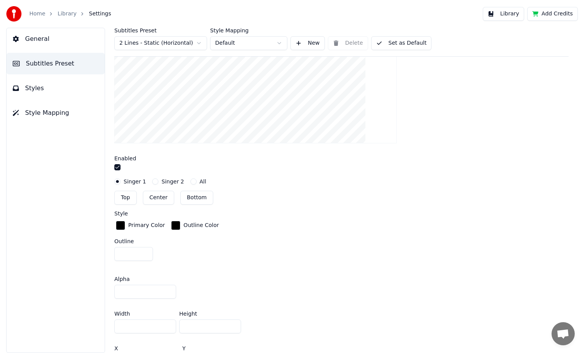
scroll to position [251, 0]
click at [120, 223] on div "button" at bounding box center [120, 224] width 9 height 9
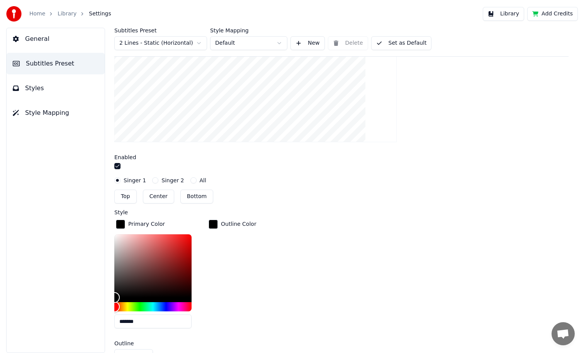
click at [339, 270] on div "Primary Color ******* Outline Color" at bounding box center [341, 276] width 454 height 117
click at [218, 225] on div "Outline Color" at bounding box center [232, 224] width 51 height 12
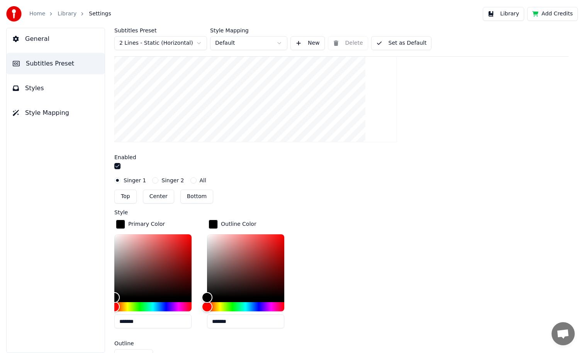
click at [404, 227] on div "Primary Color ******* Outline Color *******" at bounding box center [341, 276] width 454 height 117
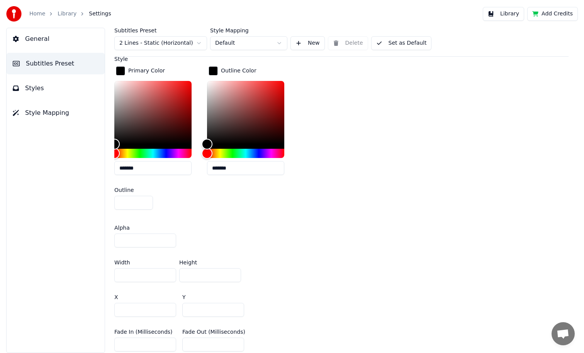
scroll to position [422, 0]
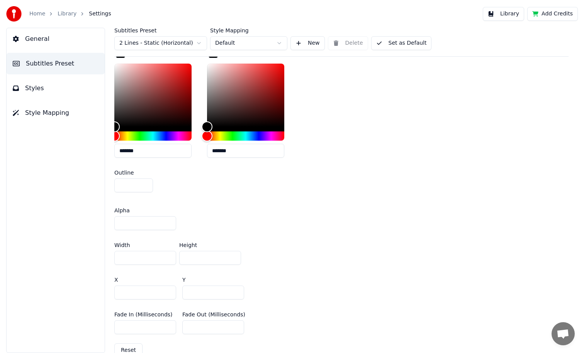
drag, startPoint x: 133, startPoint y: 220, endPoint x: 105, endPoint y: 218, distance: 28.7
click at [105, 218] on div "Subtitles Preset 2 Lines - Static (Horizontal) Style Mapping Default New Delete…" at bounding box center [341, 191] width 485 height 326
type input "**"
click at [286, 227] on div "Alpha **" at bounding box center [341, 219] width 454 height 35
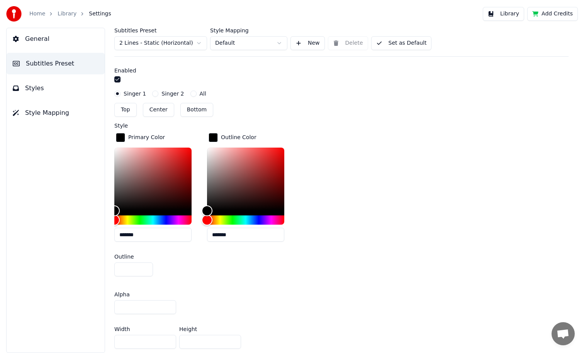
scroll to position [368, 0]
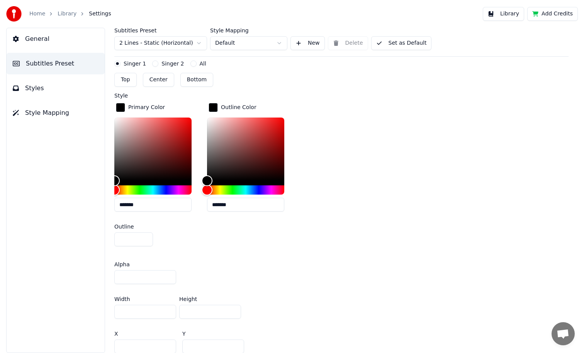
drag, startPoint x: 201, startPoint y: 309, endPoint x: 171, endPoint y: 309, distance: 30.1
click at [171, 309] on div "Width **** Height ***" at bounding box center [341, 308] width 454 height 35
type input "***"
click at [390, 273] on div "Alpha **" at bounding box center [341, 273] width 454 height 35
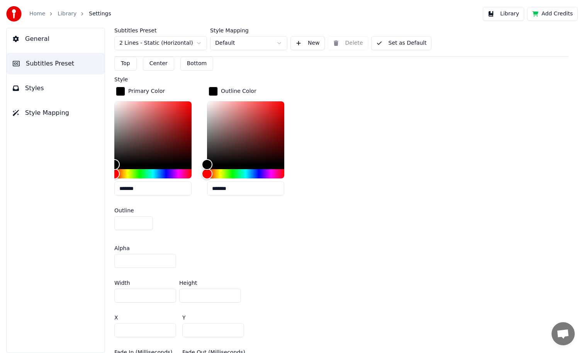
scroll to position [394, 0]
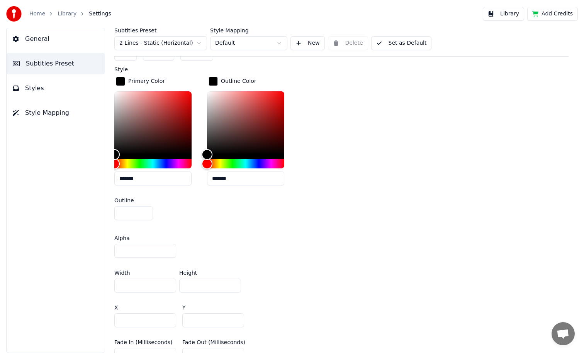
drag, startPoint x: 214, startPoint y: 321, endPoint x: 161, endPoint y: 318, distance: 53.3
click at [161, 318] on div "X *** Y ***" at bounding box center [341, 316] width 454 height 35
click at [372, 283] on div "Width **** Height ***" at bounding box center [341, 281] width 454 height 35
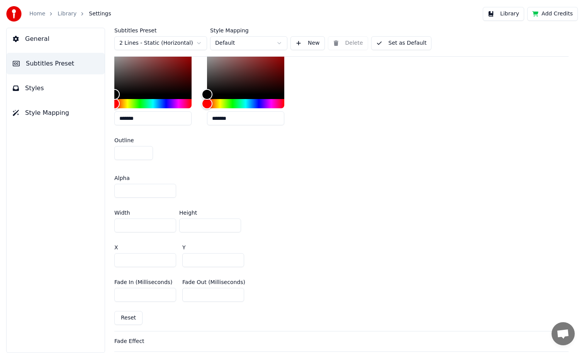
scroll to position [468, 0]
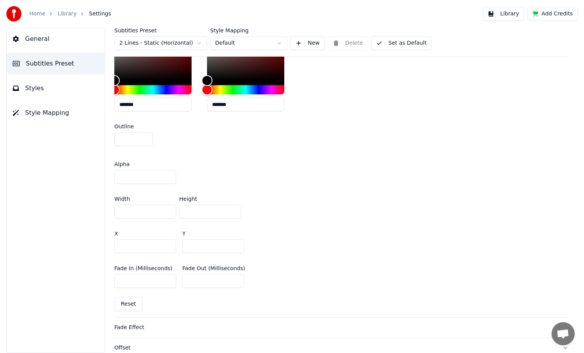
click at [195, 241] on input "***" at bounding box center [213, 247] width 62 height 14
drag, startPoint x: 206, startPoint y: 244, endPoint x: 164, endPoint y: 240, distance: 41.8
click at [164, 240] on div "X *** Y ***" at bounding box center [341, 242] width 454 height 35
click at [362, 194] on div "Width **** Height ***" at bounding box center [341, 207] width 454 height 35
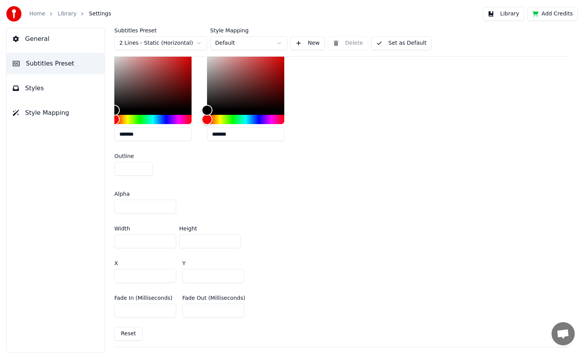
scroll to position [457, 0]
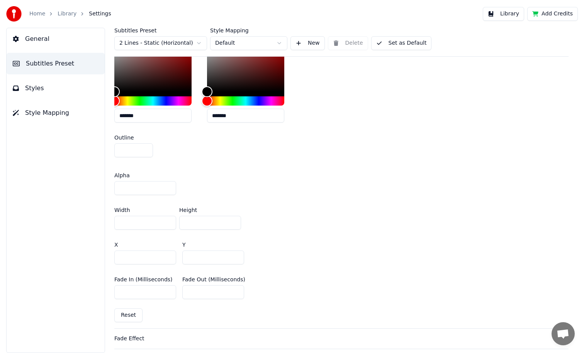
drag, startPoint x: 189, startPoint y: 258, endPoint x: 173, endPoint y: 258, distance: 16.6
click at [173, 258] on div "X *** Y ***" at bounding box center [341, 253] width 454 height 35
type input "***"
click at [458, 156] on div "Outline *" at bounding box center [341, 147] width 454 height 25
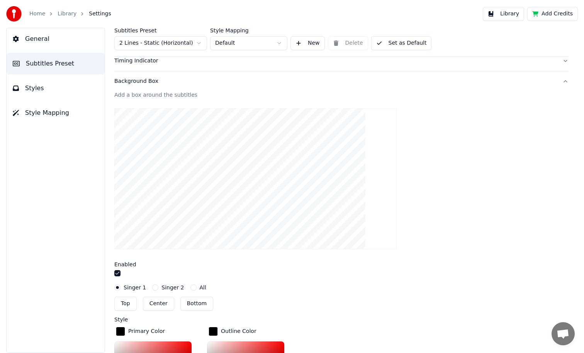
scroll to position [174, 0]
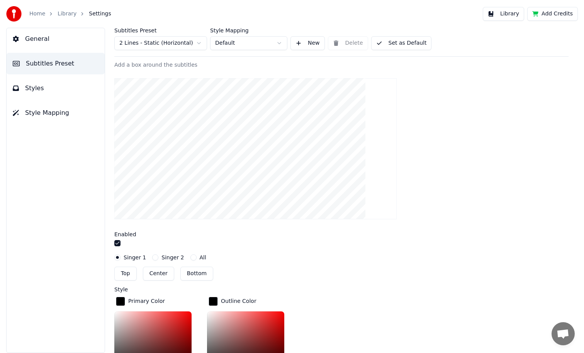
click at [507, 16] on button "Library" at bounding box center [502, 14] width 41 height 14
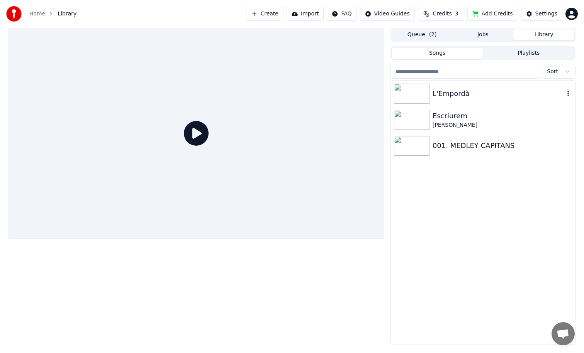
click at [460, 88] on div "L'Empordà" at bounding box center [498, 93] width 132 height 11
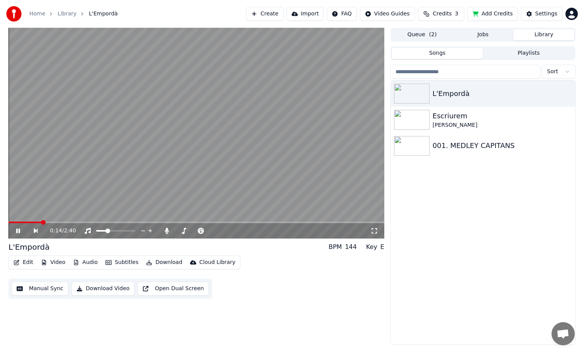
click at [40, 223] on span at bounding box center [195, 223] width 375 height 2
click at [345, 171] on video at bounding box center [195, 133] width 375 height 211
click at [539, 11] on div "Settings" at bounding box center [546, 14] width 22 height 8
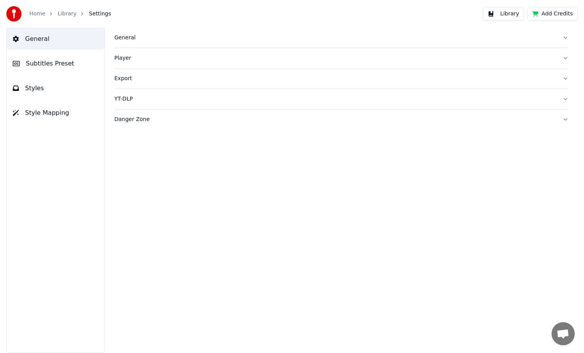
click at [45, 83] on button "Styles" at bounding box center [56, 89] width 98 height 22
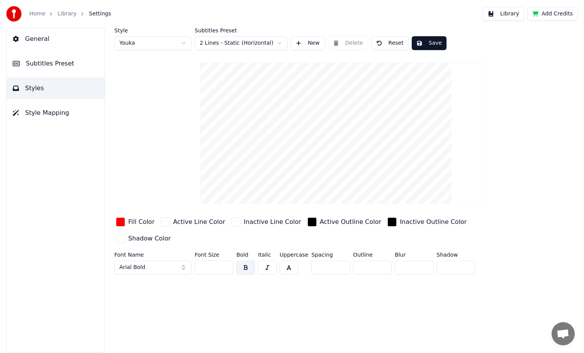
click at [47, 57] on button "Subtitles Preset" at bounding box center [56, 64] width 98 height 22
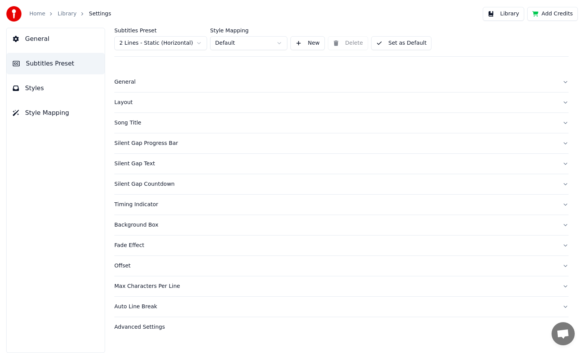
click at [147, 224] on div "Background Box" at bounding box center [334, 226] width 441 height 8
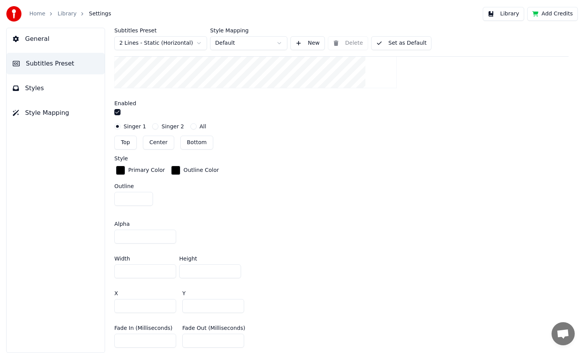
scroll to position [309, 0]
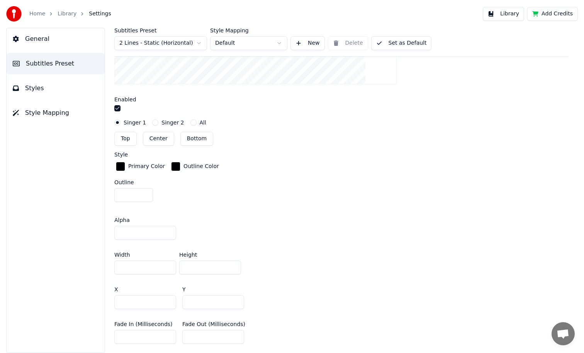
click at [205, 302] on input "***" at bounding box center [213, 303] width 62 height 14
type input "***"
click at [455, 232] on div "Alpha **" at bounding box center [341, 228] width 454 height 35
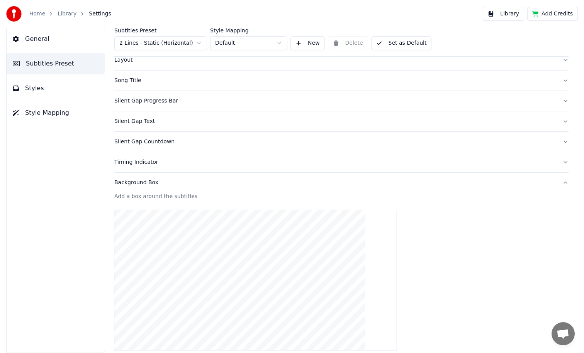
click at [512, 15] on button "Library" at bounding box center [502, 14] width 41 height 14
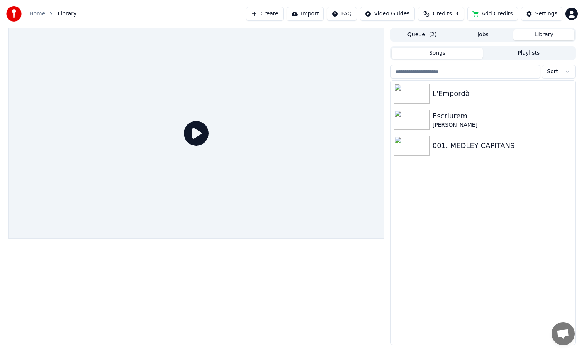
click at [264, 129] on div at bounding box center [195, 133] width 375 height 211
click at [478, 91] on div "L'Empordà" at bounding box center [498, 93] width 132 height 11
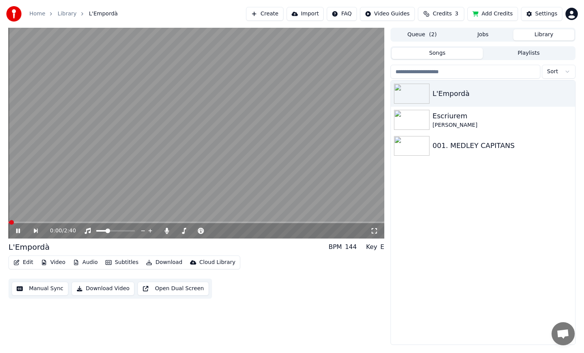
click at [103, 221] on video at bounding box center [195, 133] width 375 height 211
click at [104, 223] on span at bounding box center [195, 223] width 375 height 2
click at [173, 142] on video at bounding box center [195, 133] width 375 height 211
click at [267, 118] on video at bounding box center [195, 133] width 375 height 211
click at [538, 17] on div "Settings" at bounding box center [546, 14] width 22 height 8
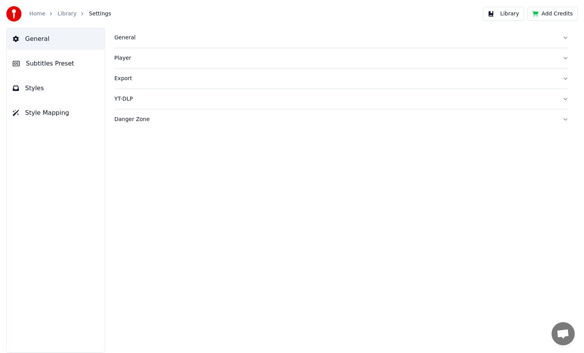
click at [44, 66] on span "Subtitles Preset" at bounding box center [50, 63] width 48 height 9
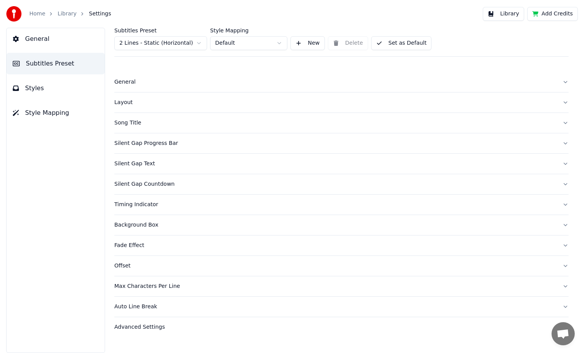
click at [136, 226] on div "Background Box" at bounding box center [334, 226] width 441 height 8
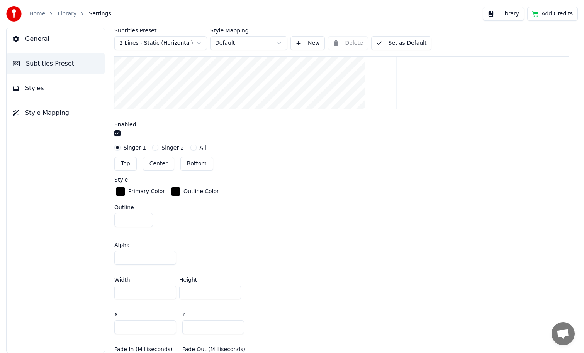
scroll to position [335, 0]
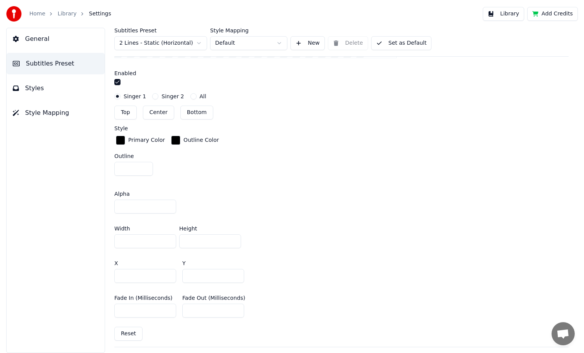
click at [211, 275] on input "***" at bounding box center [213, 276] width 62 height 14
type input "***"
click at [304, 212] on div "Alpha **" at bounding box center [341, 202] width 454 height 35
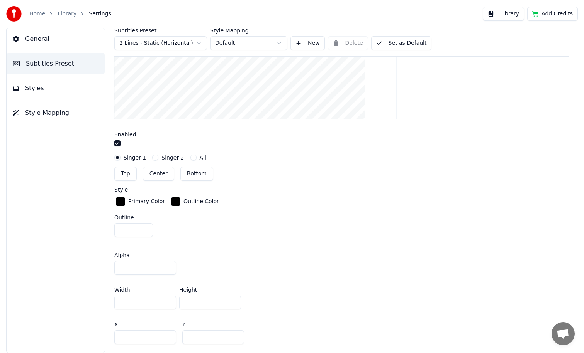
scroll to position [205, 0]
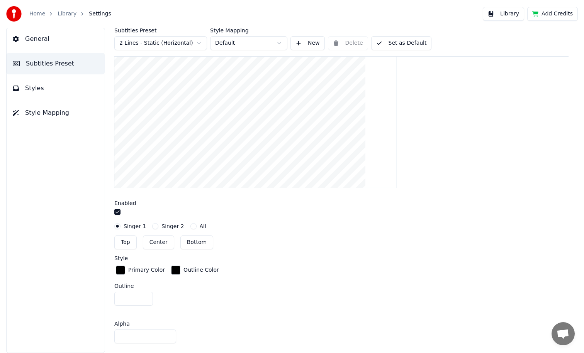
click at [511, 19] on button "Library" at bounding box center [502, 14] width 41 height 14
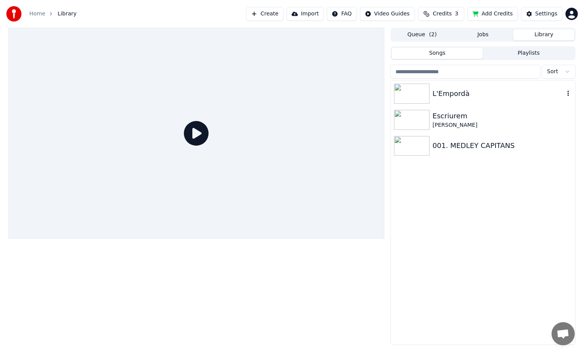
click at [462, 101] on div "L'Empordà" at bounding box center [483, 94] width 184 height 26
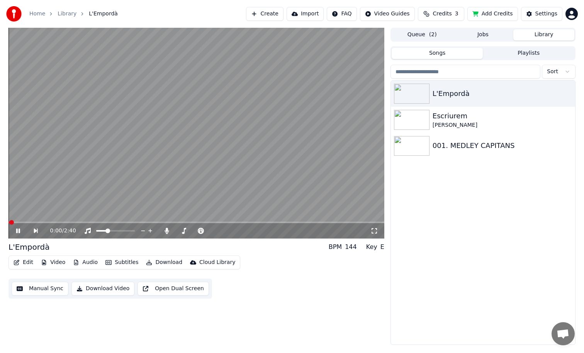
click at [98, 223] on span at bounding box center [195, 223] width 375 height 2
click at [352, 166] on video at bounding box center [195, 133] width 375 height 211
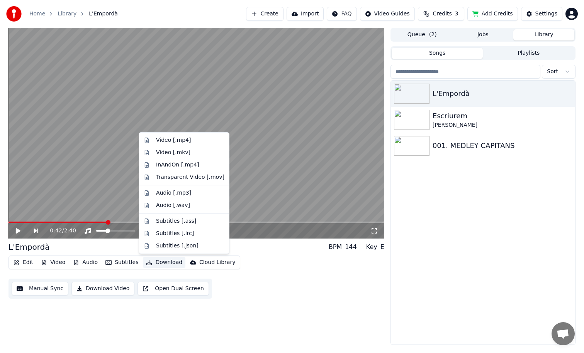
click at [171, 264] on button "Download" at bounding box center [164, 262] width 42 height 11
click at [196, 178] on div "Transparent Video [.mov]" at bounding box center [190, 178] width 68 height 8
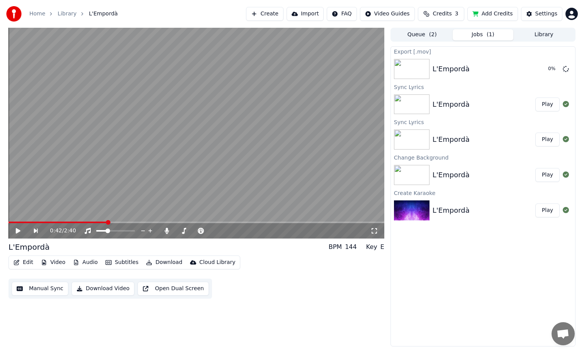
click at [426, 37] on button "Queue ( 2 )" at bounding box center [421, 34] width 61 height 11
click at [497, 37] on button "Jobs ( 1 )" at bounding box center [482, 34] width 61 height 11
click at [487, 69] on div "L'Empordà" at bounding box center [482, 69] width 100 height 11
click at [431, 36] on span "( 2 )" at bounding box center [433, 35] width 8 height 8
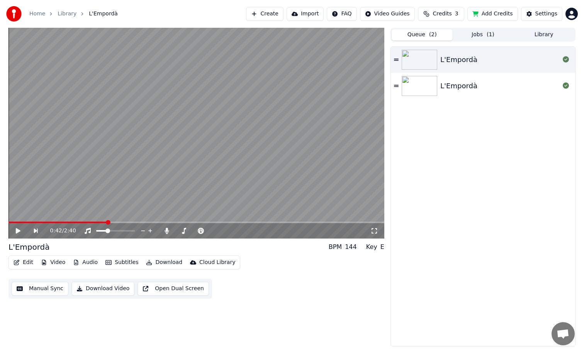
click at [479, 43] on div "Queue ( 2 ) Jobs ( 1 ) Library L'Empordà L'Empordà" at bounding box center [482, 187] width 185 height 319
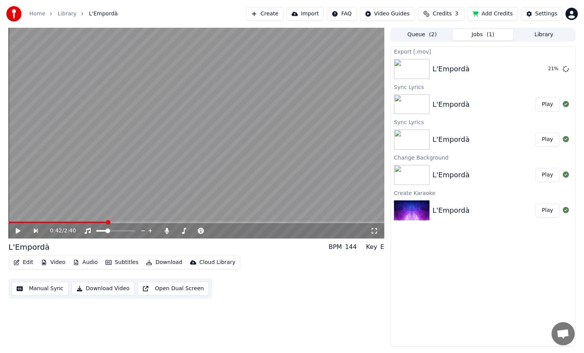
click at [481, 37] on button "Jobs ( 1 )" at bounding box center [482, 34] width 61 height 11
click at [544, 11] on div "Settings" at bounding box center [546, 14] width 22 height 8
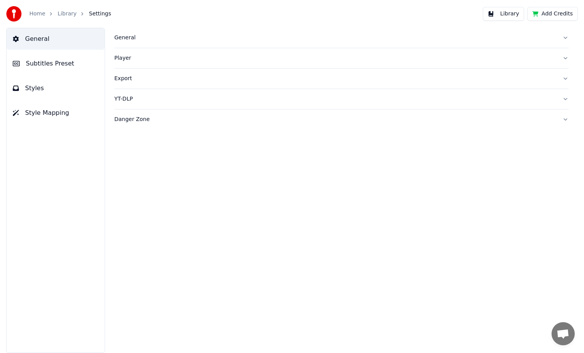
click at [39, 62] on span "Subtitles Preset" at bounding box center [50, 63] width 48 height 9
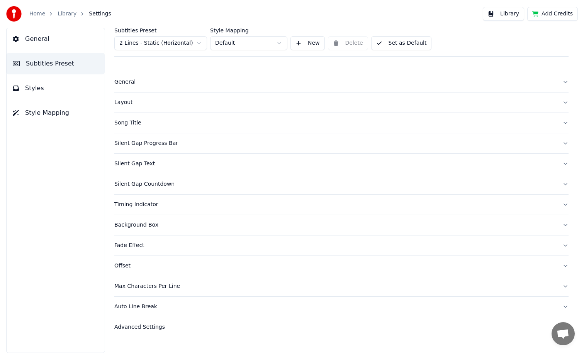
click at [496, 15] on button "Library" at bounding box center [502, 14] width 41 height 14
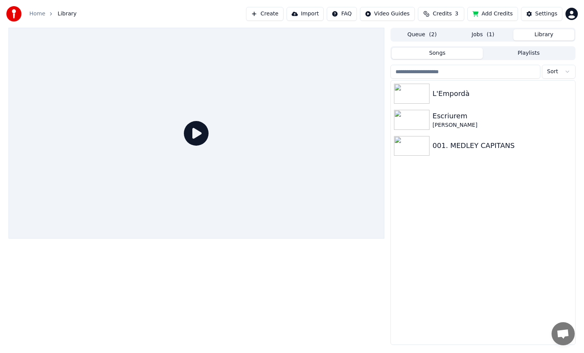
click at [479, 31] on button "Jobs ( 1 )" at bounding box center [482, 34] width 61 height 11
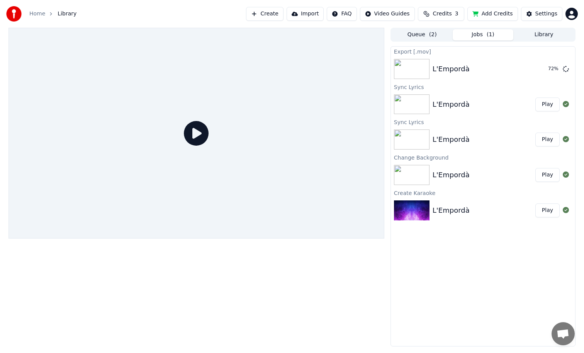
click at [471, 117] on div "L'Empordà Play" at bounding box center [483, 104] width 184 height 26
click at [450, 105] on div "L'Empordà" at bounding box center [450, 104] width 37 height 11
click at [545, 104] on button "Play" at bounding box center [547, 105] width 24 height 14
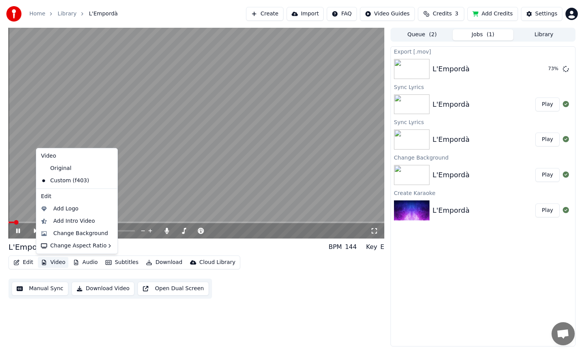
click at [54, 260] on button "Video" at bounding box center [53, 262] width 30 height 11
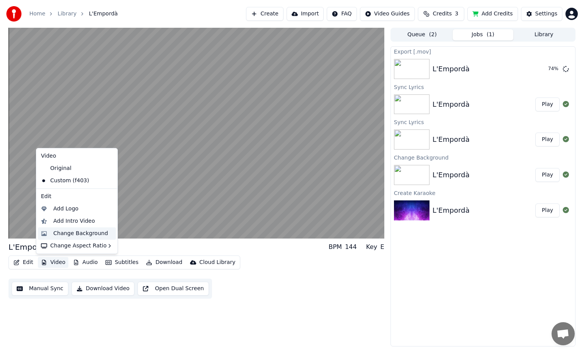
click at [79, 234] on div "Change Background" at bounding box center [80, 234] width 55 height 8
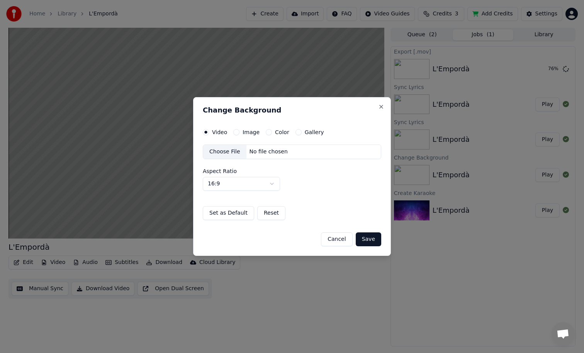
click at [277, 131] on label "Color" at bounding box center [282, 132] width 14 height 5
click at [272, 131] on button "Color" at bounding box center [269, 132] width 6 height 6
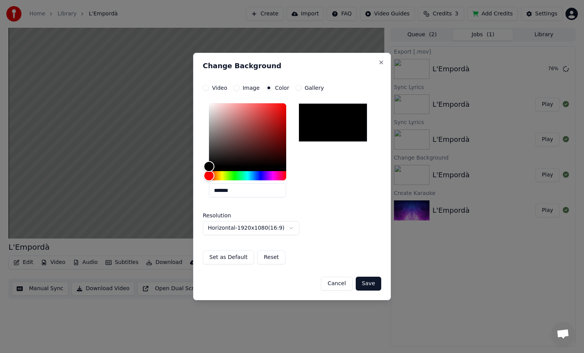
click at [289, 219] on div "**********" at bounding box center [292, 167] width 178 height 135
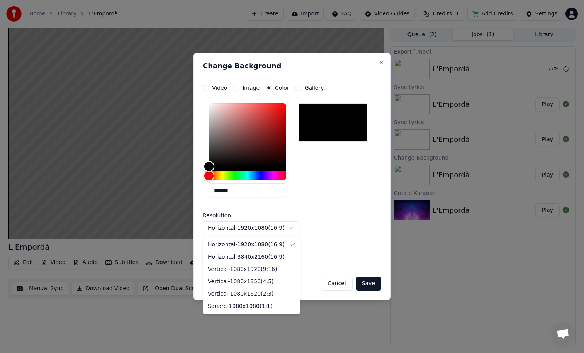
click at [288, 223] on body "**********" at bounding box center [292, 176] width 584 height 353
click at [316, 207] on body "**********" at bounding box center [292, 176] width 584 height 353
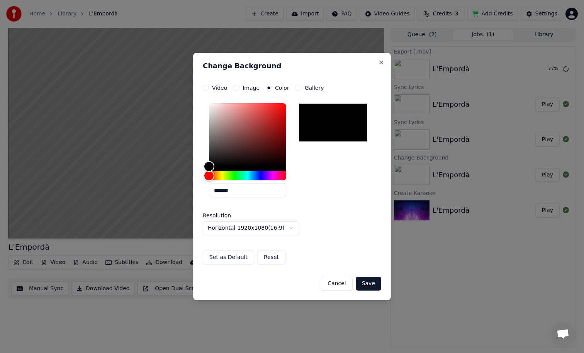
click at [317, 88] on label "Gallery" at bounding box center [313, 87] width 19 height 5
click at [301, 88] on button "Gallery" at bounding box center [298, 88] width 6 height 6
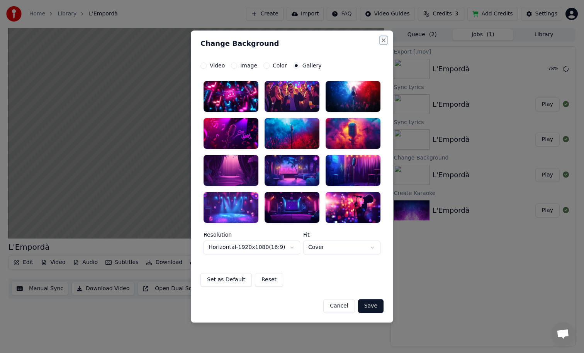
click at [384, 40] on button "Close" at bounding box center [383, 40] width 6 height 6
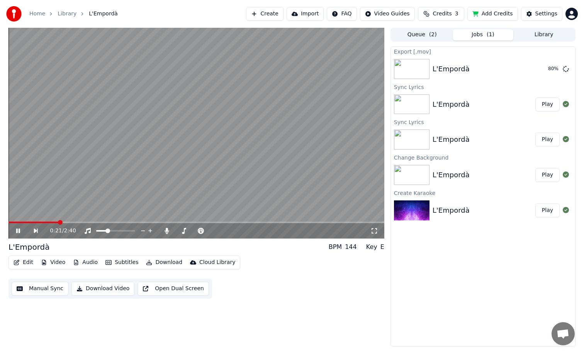
click at [319, 139] on video at bounding box center [195, 133] width 375 height 211
click at [44, 257] on div "Edit Video Audio Subtitles Download Cloud Library" at bounding box center [124, 263] width 232 height 14
click at [46, 261] on icon "button" at bounding box center [44, 262] width 6 height 5
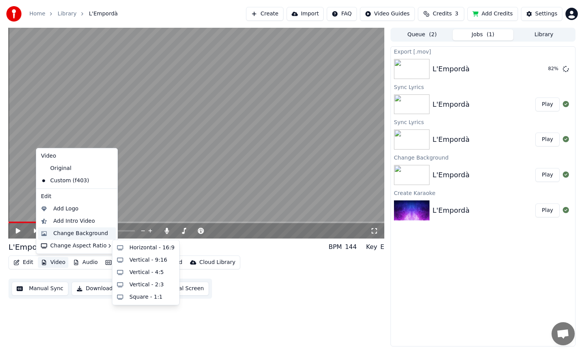
click at [83, 233] on div "Change Background" at bounding box center [80, 234] width 55 height 8
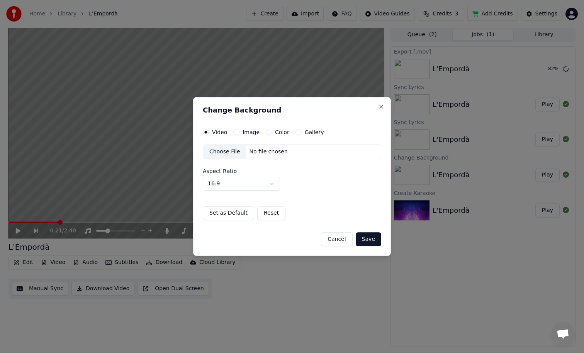
click at [245, 130] on label "Image" at bounding box center [250, 132] width 17 height 5
click at [239, 130] on button "Image" at bounding box center [236, 132] width 6 height 6
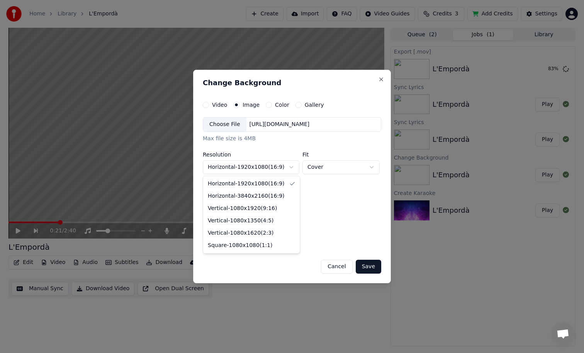
click at [269, 162] on body "**********" at bounding box center [292, 176] width 584 height 353
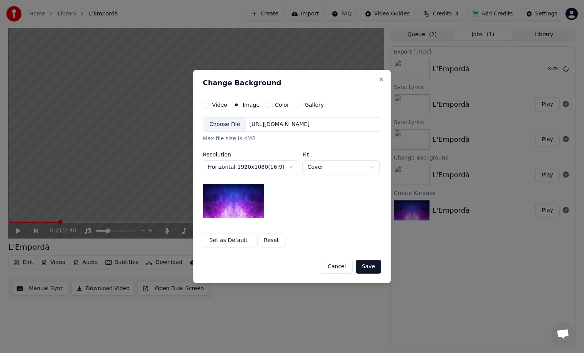
click at [269, 162] on body "**********" at bounding box center [292, 176] width 584 height 353
click at [222, 202] on img at bounding box center [234, 201] width 62 height 35
click at [335, 169] on body "**********" at bounding box center [292, 176] width 584 height 353
click at [282, 102] on label "Color" at bounding box center [282, 104] width 14 height 5
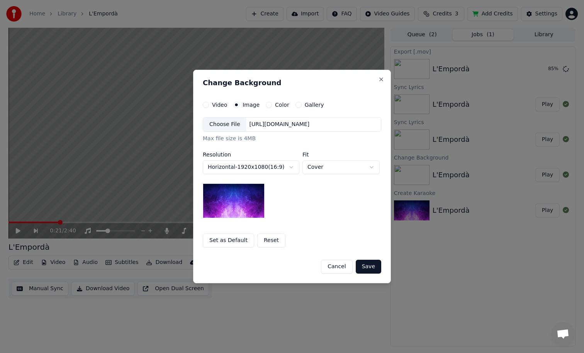
click at [272, 102] on button "Color" at bounding box center [269, 105] width 6 height 6
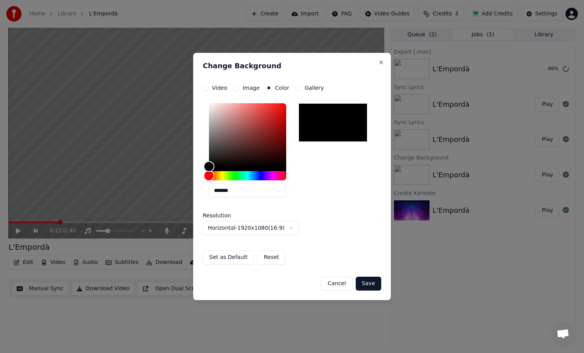
click at [316, 90] on label "Gallery" at bounding box center [313, 87] width 19 height 5
click at [301, 90] on button "Gallery" at bounding box center [298, 88] width 6 height 6
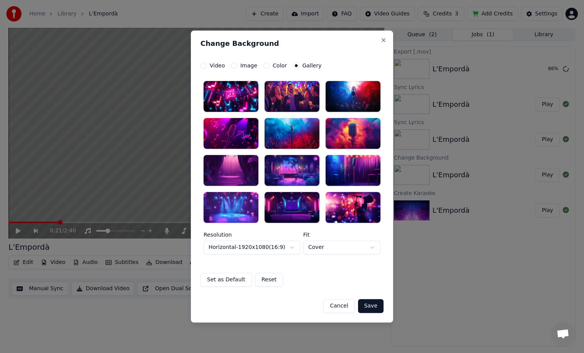
click at [332, 250] on body "**********" at bounding box center [292, 176] width 584 height 353
click at [386, 38] on button "Close" at bounding box center [383, 40] width 6 height 6
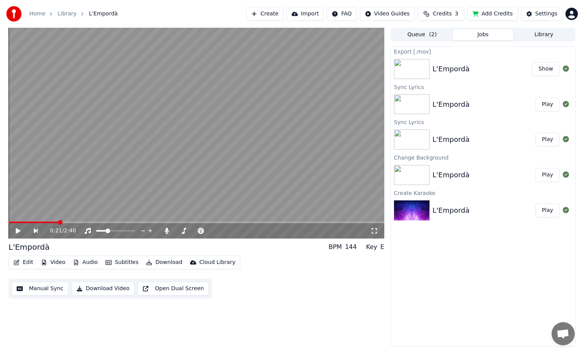
click at [542, 71] on button "Show" at bounding box center [545, 69] width 28 height 14
click at [292, 275] on div "Edit Video Audio Subtitles Download Cloud Library Manual Sync Download Video Op…" at bounding box center [195, 277] width 375 height 43
click at [143, 262] on button "Download" at bounding box center [164, 262] width 42 height 11
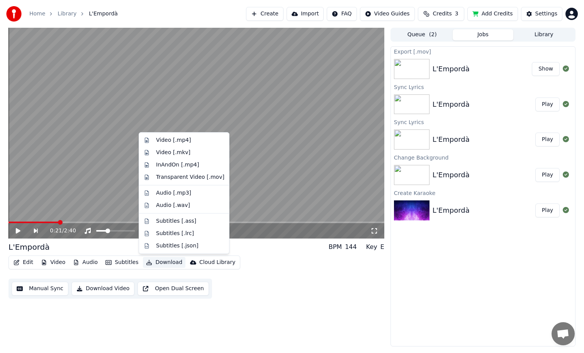
click at [279, 316] on div "0:21 / 2:40 L'Empordà BPM 144 Key E Edit Video Audio Subtitles Download Cloud L…" at bounding box center [195, 187] width 375 height 319
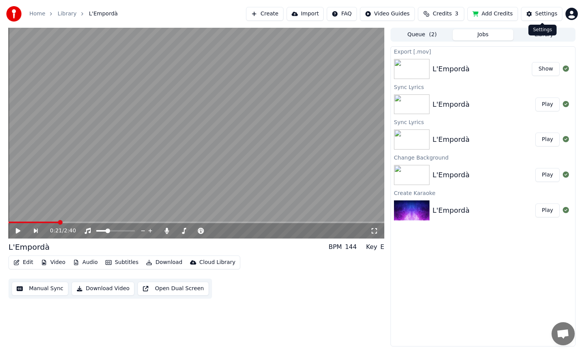
click at [538, 17] on div "Settings" at bounding box center [546, 14] width 22 height 8
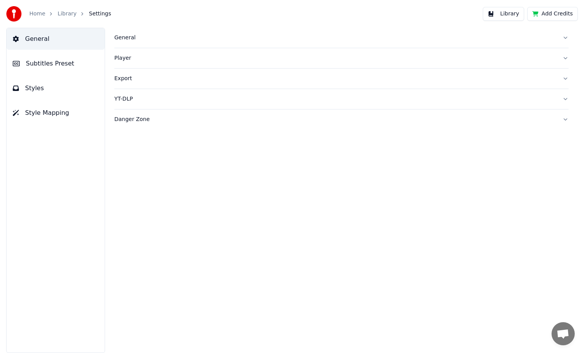
click at [128, 37] on div "General" at bounding box center [334, 38] width 441 height 8
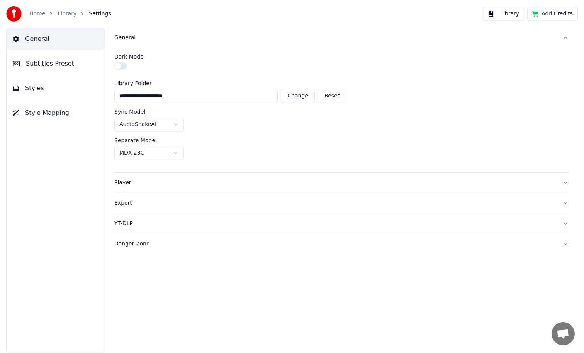
click at [139, 182] on div "Player" at bounding box center [334, 183] width 441 height 8
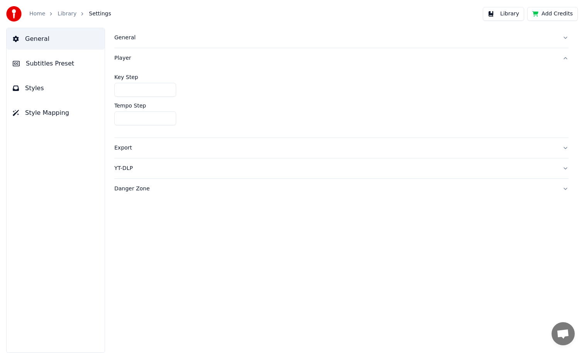
click at [138, 148] on div "Export" at bounding box center [334, 148] width 441 height 8
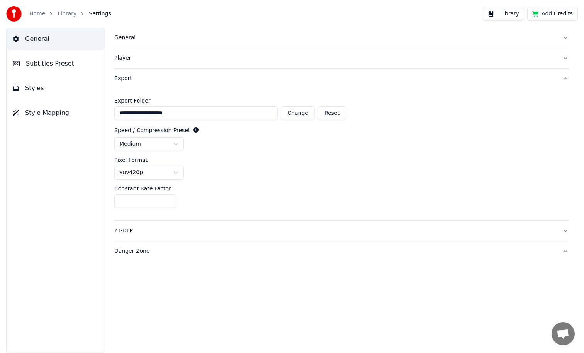
click at [165, 148] on html "**********" at bounding box center [292, 176] width 584 height 353
click at [154, 179] on body "**********" at bounding box center [292, 176] width 584 height 353
click at [272, 162] on html "**********" at bounding box center [292, 176] width 584 height 353
click at [138, 223] on button "YT-DLP" at bounding box center [341, 231] width 454 height 20
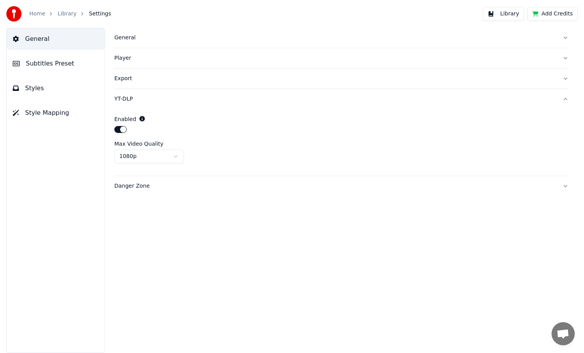
click at [141, 187] on div "Danger Zone" at bounding box center [334, 187] width 441 height 8
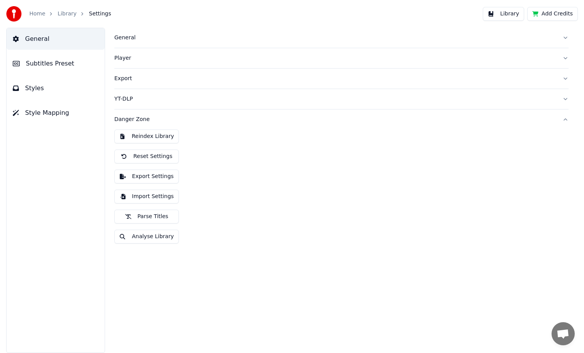
click at [140, 177] on button "Export Settings" at bounding box center [146, 177] width 64 height 14
click at [32, 34] on button "General" at bounding box center [56, 39] width 98 height 22
click at [34, 39] on span "General" at bounding box center [37, 38] width 24 height 9
click at [46, 59] on span "Subtitles Preset" at bounding box center [50, 63] width 48 height 9
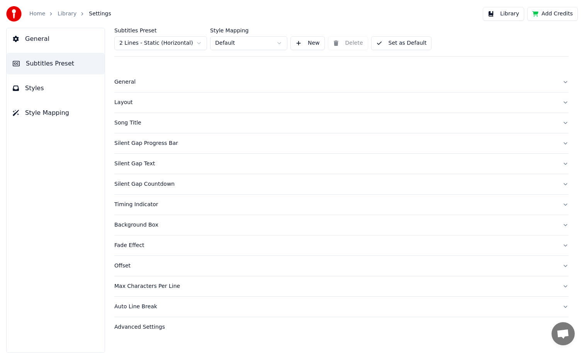
click at [151, 326] on div "Advanced Settings" at bounding box center [334, 328] width 441 height 8
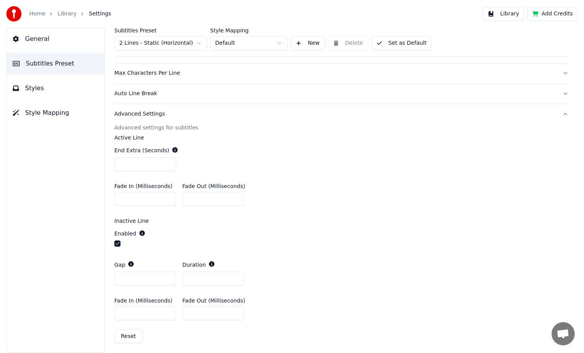
scroll to position [216, 0]
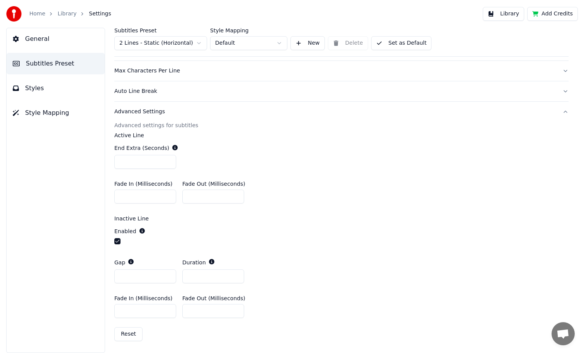
click at [125, 116] on button "Advanced Settings" at bounding box center [341, 112] width 454 height 20
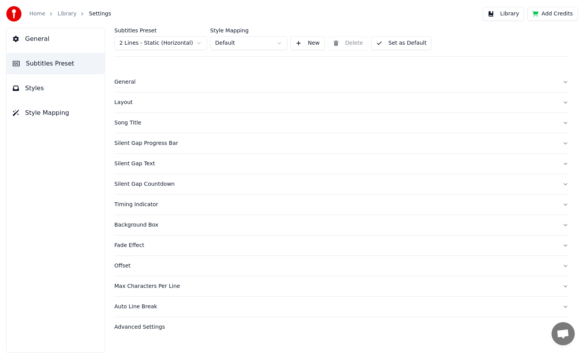
click at [148, 320] on button "Advanced Settings" at bounding box center [341, 328] width 454 height 20
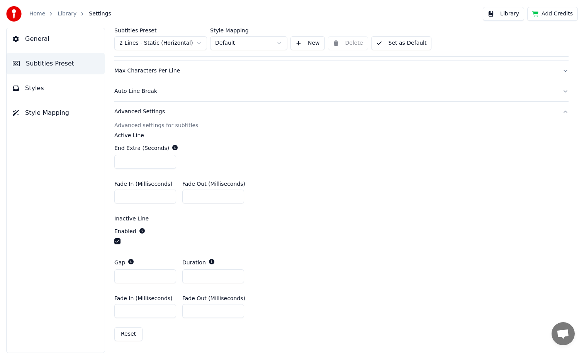
click at [33, 86] on span "Styles" at bounding box center [34, 88] width 19 height 9
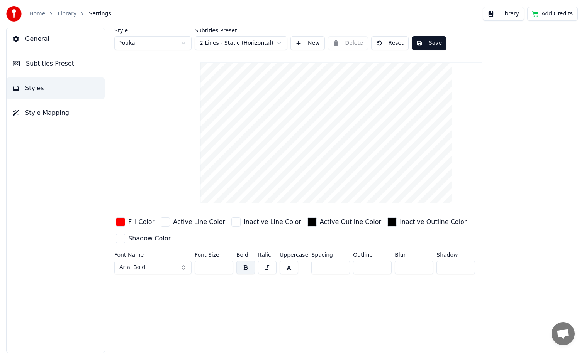
scroll to position [0, 0]
click at [50, 114] on span "Style Mapping" at bounding box center [47, 112] width 44 height 9
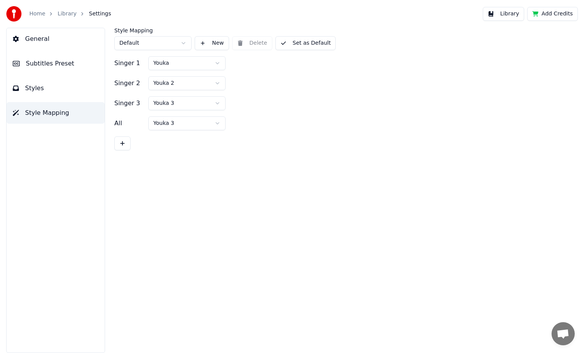
click at [53, 39] on button "General" at bounding box center [56, 39] width 98 height 22
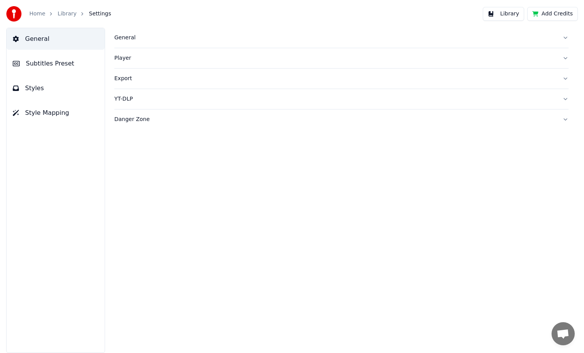
click at [128, 75] on div "Export" at bounding box center [334, 79] width 441 height 8
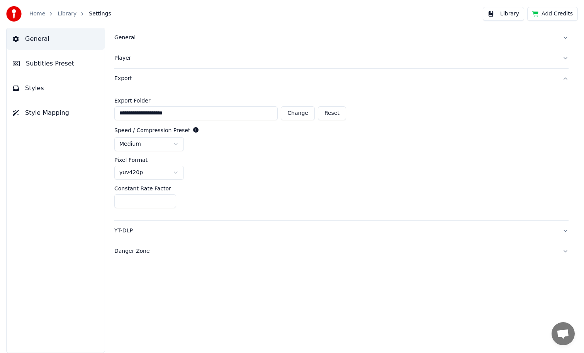
click at [42, 89] on button "Styles" at bounding box center [56, 89] width 98 height 22
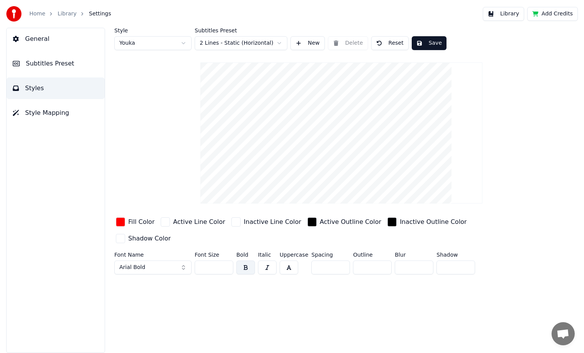
click at [46, 112] on span "Style Mapping" at bounding box center [47, 112] width 44 height 9
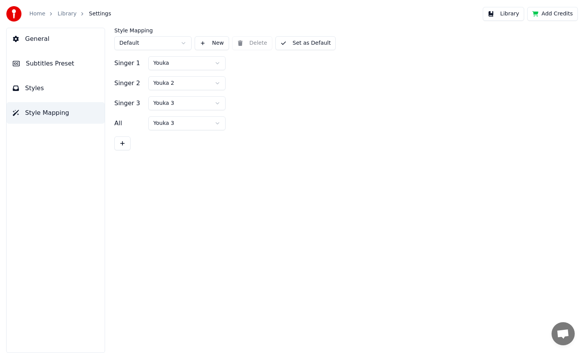
click at [494, 14] on button "Library" at bounding box center [502, 14] width 41 height 14
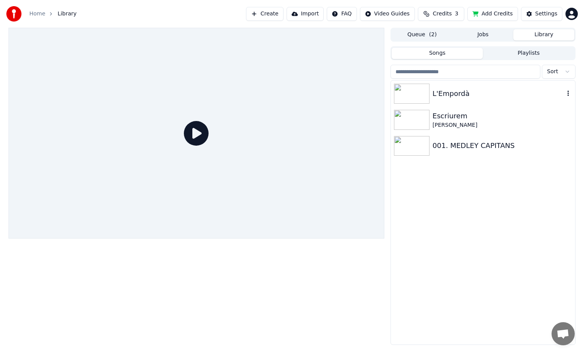
click at [445, 88] on div "L'Empordà" at bounding box center [498, 93] width 132 height 11
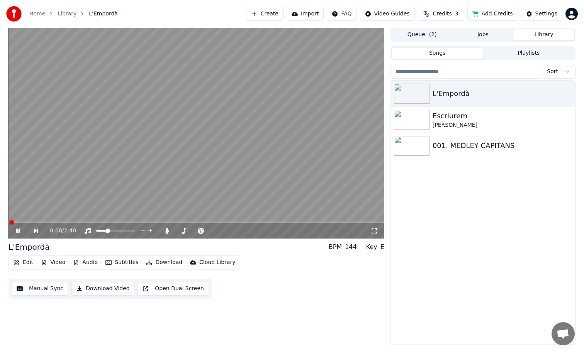
click at [180, 173] on video at bounding box center [195, 133] width 375 height 211
click at [147, 262] on icon "button" at bounding box center [149, 262] width 6 height 5
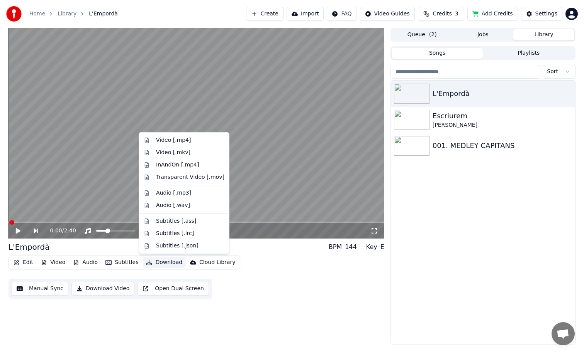
click at [173, 262] on button "Download" at bounding box center [164, 262] width 42 height 11
click at [150, 260] on button "Download" at bounding box center [164, 262] width 42 height 11
click at [174, 138] on div "Video [.mp4]" at bounding box center [173, 141] width 35 height 8
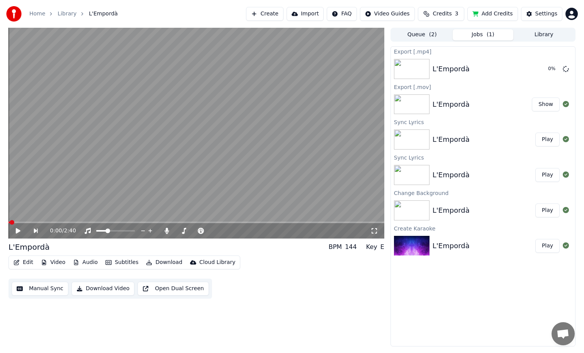
click at [418, 33] on button "Queue ( 2 )" at bounding box center [421, 34] width 61 height 11
click at [483, 37] on button "Jobs ( 1 )" at bounding box center [482, 34] width 61 height 11
click at [529, 19] on button "Settings" at bounding box center [541, 14] width 41 height 14
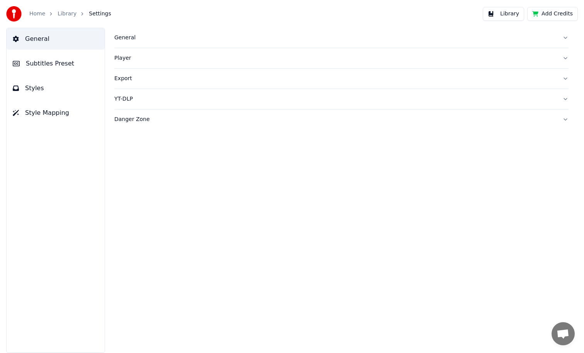
click at [35, 88] on span "Styles" at bounding box center [34, 88] width 19 height 9
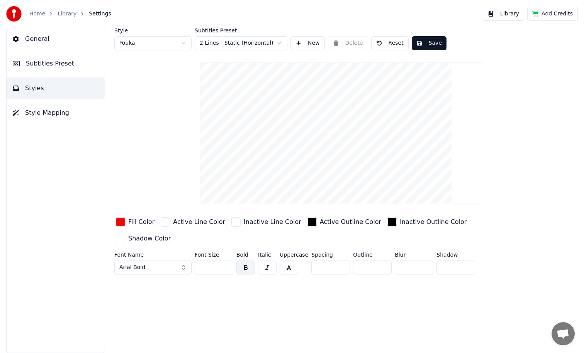
click at [45, 106] on button "Style Mapping" at bounding box center [56, 113] width 98 height 22
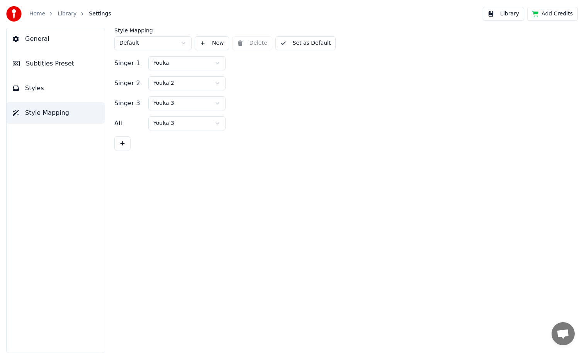
click at [47, 62] on span "Subtitles Preset" at bounding box center [50, 63] width 48 height 9
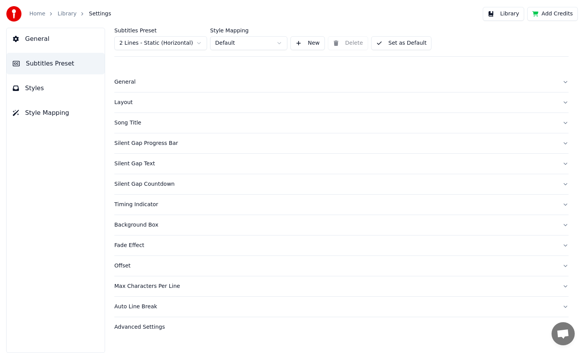
click at [155, 228] on div "Background Box" at bounding box center [334, 226] width 441 height 8
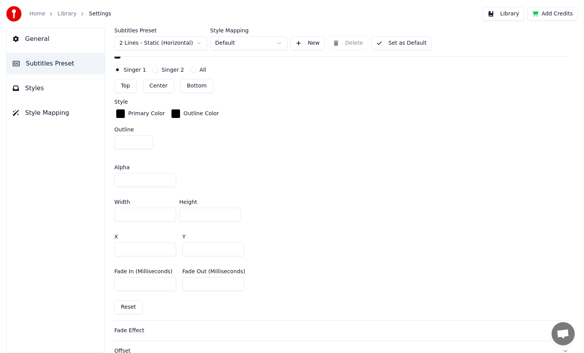
scroll to position [363, 0]
drag, startPoint x: 138, startPoint y: 179, endPoint x: 109, endPoint y: 176, distance: 28.8
click at [109, 176] on div "Subtitles Preset 2 Lines - Static (Horizontal) Style Mapping Default New Delete…" at bounding box center [341, 191] width 485 height 326
click at [377, 119] on div "Primary Color Outline Color Outline *" at bounding box center [341, 129] width 454 height 45
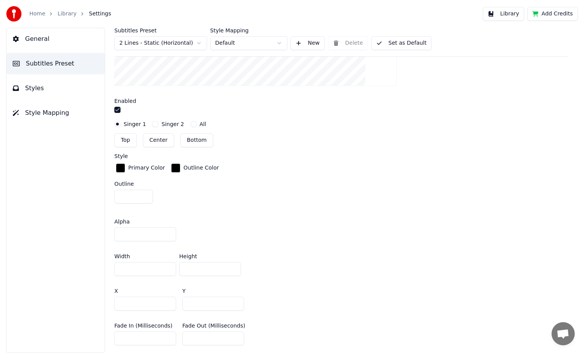
scroll to position [309, 0]
drag, startPoint x: 140, startPoint y: 235, endPoint x: 77, endPoint y: 228, distance: 63.7
click at [77, 228] on div "General Subtitles Preset Styles Style Mapping Subtitles Preset 2 Lines - Static…" at bounding box center [292, 191] width 584 height 326
type input "*"
click at [503, 215] on div "Alpha *" at bounding box center [341, 228] width 454 height 35
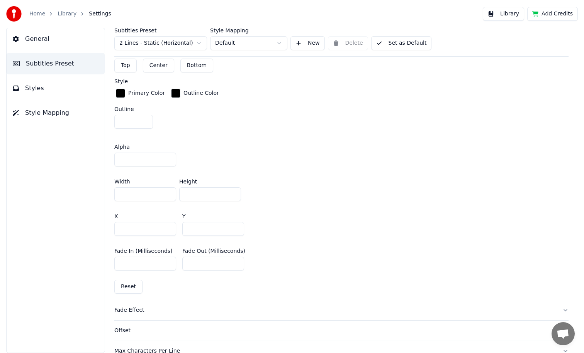
scroll to position [398, 0]
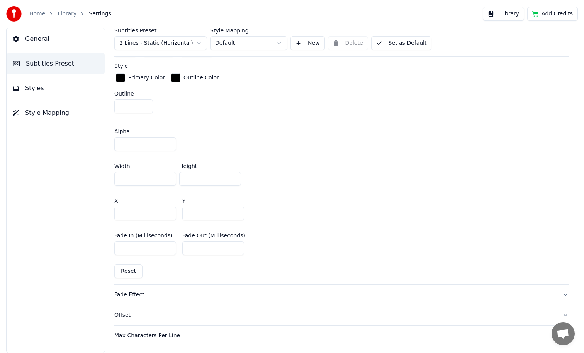
click at [496, 15] on button "Library" at bounding box center [502, 14] width 41 height 14
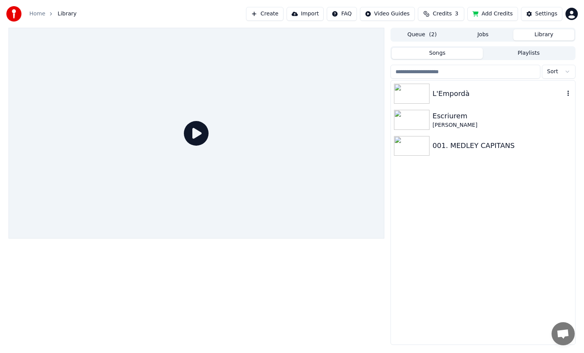
click at [482, 98] on div "L'Empordà" at bounding box center [498, 93] width 132 height 11
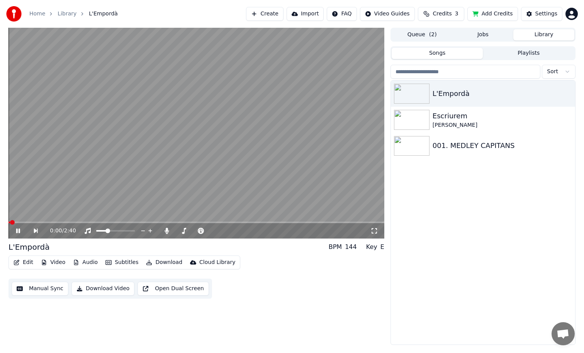
click at [138, 224] on div "0:00 / 2:40" at bounding box center [195, 230] width 375 height 15
click at [138, 222] on span at bounding box center [195, 223] width 375 height 2
click at [155, 222] on span at bounding box center [195, 223] width 375 height 2
click at [224, 164] on video at bounding box center [195, 133] width 375 height 211
click at [541, 15] on div "Settings" at bounding box center [546, 14] width 22 height 8
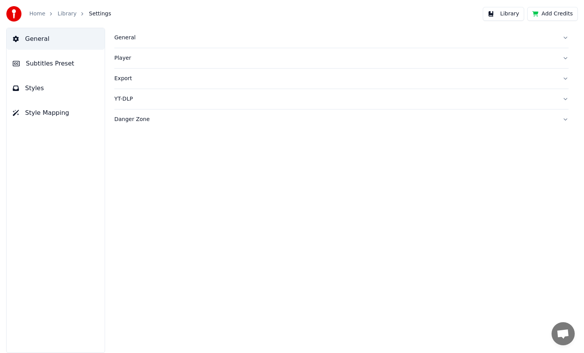
click at [48, 112] on span "Style Mapping" at bounding box center [47, 112] width 44 height 9
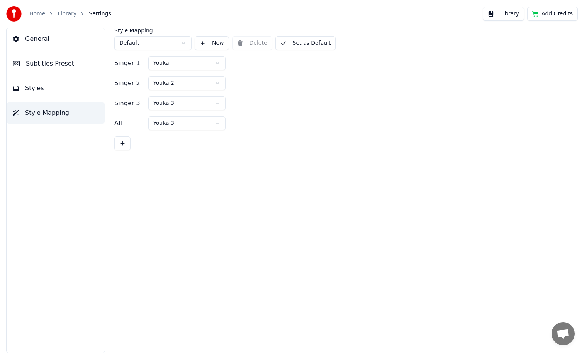
click at [51, 90] on button "Styles" at bounding box center [56, 89] width 98 height 22
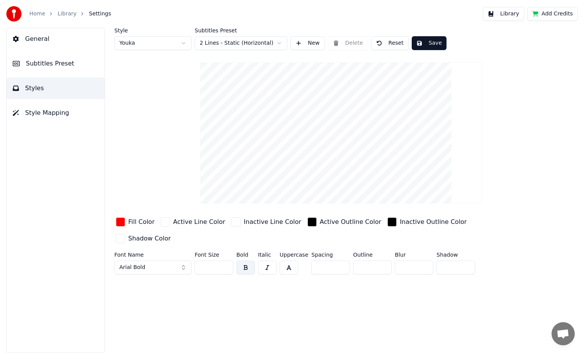
click at [54, 71] on button "Subtitles Preset" at bounding box center [56, 64] width 98 height 22
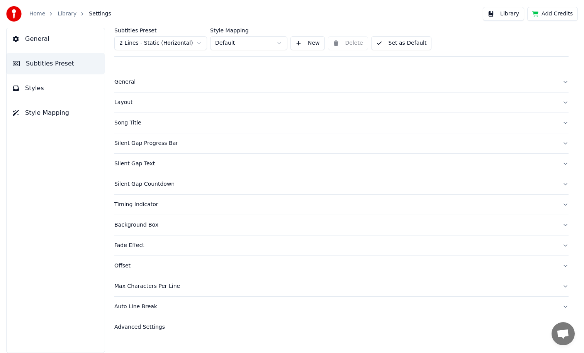
click at [146, 224] on div "Background Box" at bounding box center [334, 226] width 441 height 8
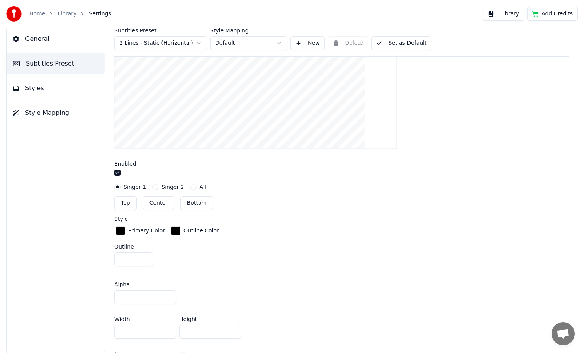
scroll to position [264, 0]
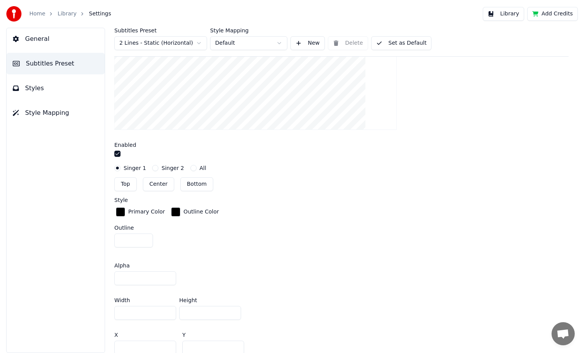
click at [497, 17] on button "Library" at bounding box center [502, 14] width 41 height 14
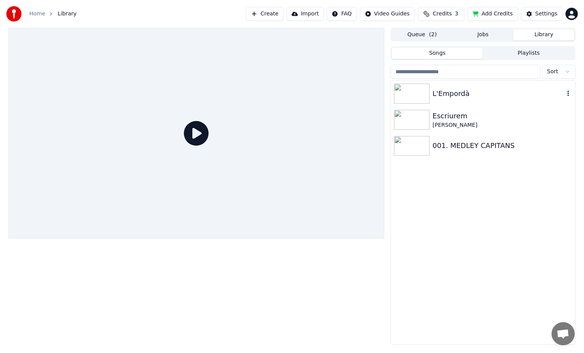
click at [513, 93] on div "L'Empordà" at bounding box center [498, 93] width 132 height 11
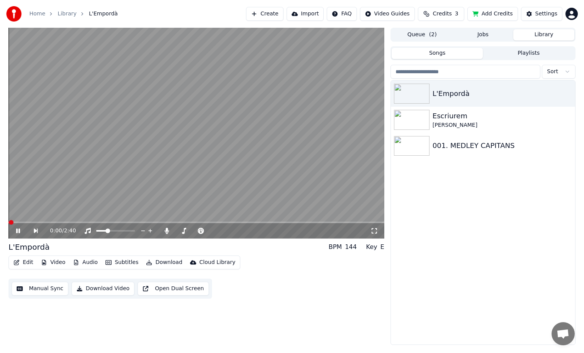
click at [199, 108] on video at bounding box center [195, 133] width 375 height 211
click at [568, 91] on icon "button" at bounding box center [568, 93] width 8 height 6
click at [151, 264] on button "Download" at bounding box center [164, 262] width 42 height 11
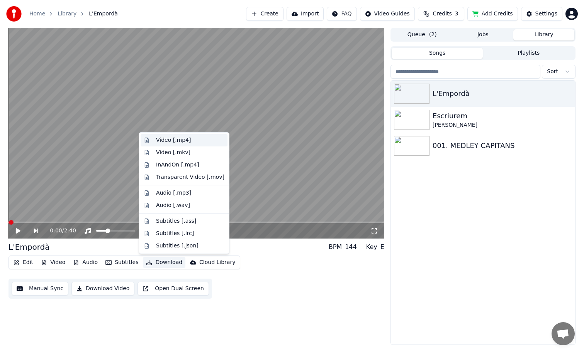
click at [193, 143] on div "Video [.mp4]" at bounding box center [190, 141] width 68 height 8
